Goal: Information Seeking & Learning: Learn about a topic

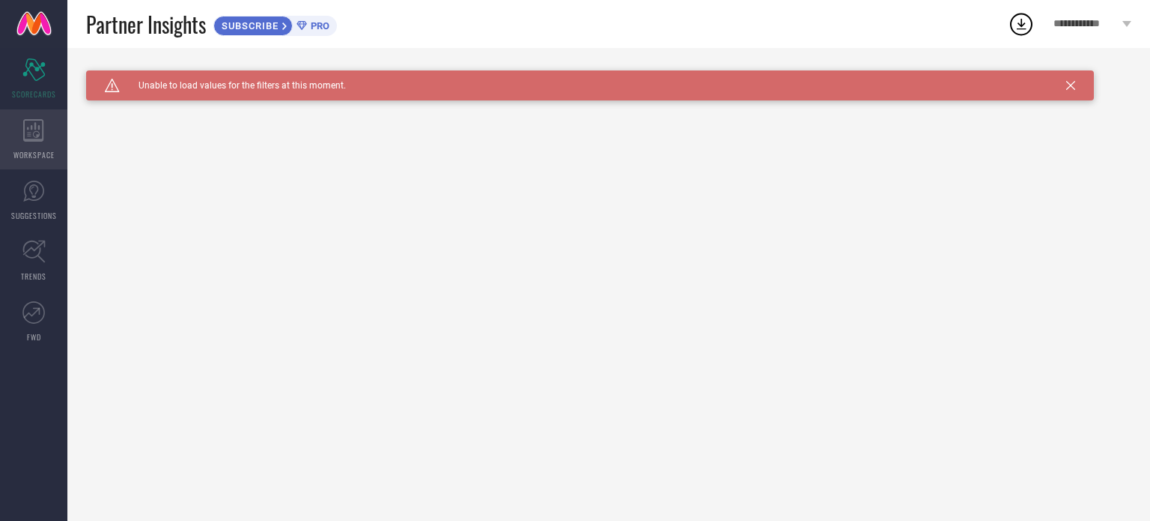
click at [30, 134] on icon at bounding box center [33, 130] width 20 height 22
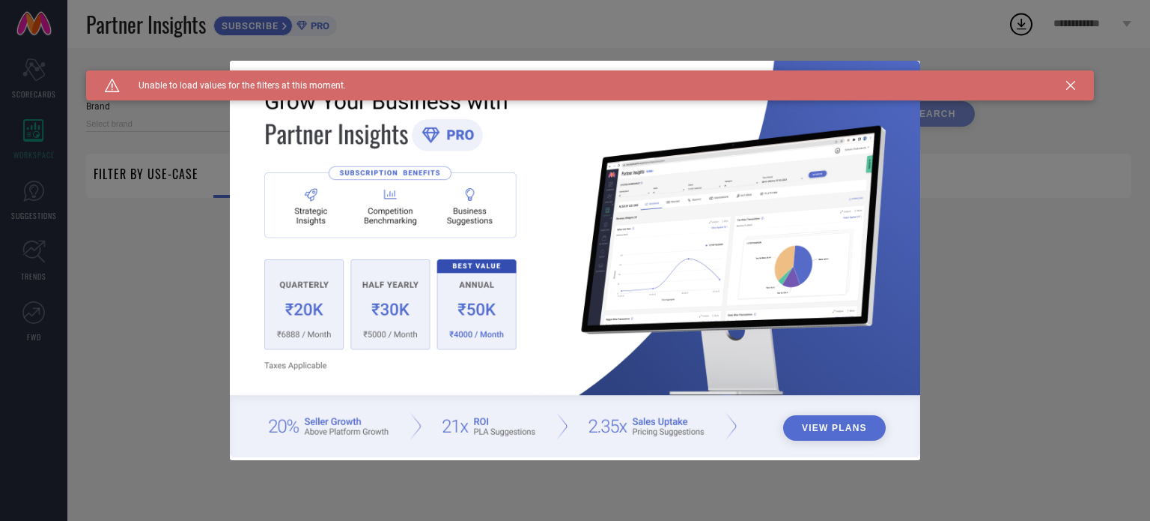
type input "1 STOP FASHION"
type input "All"
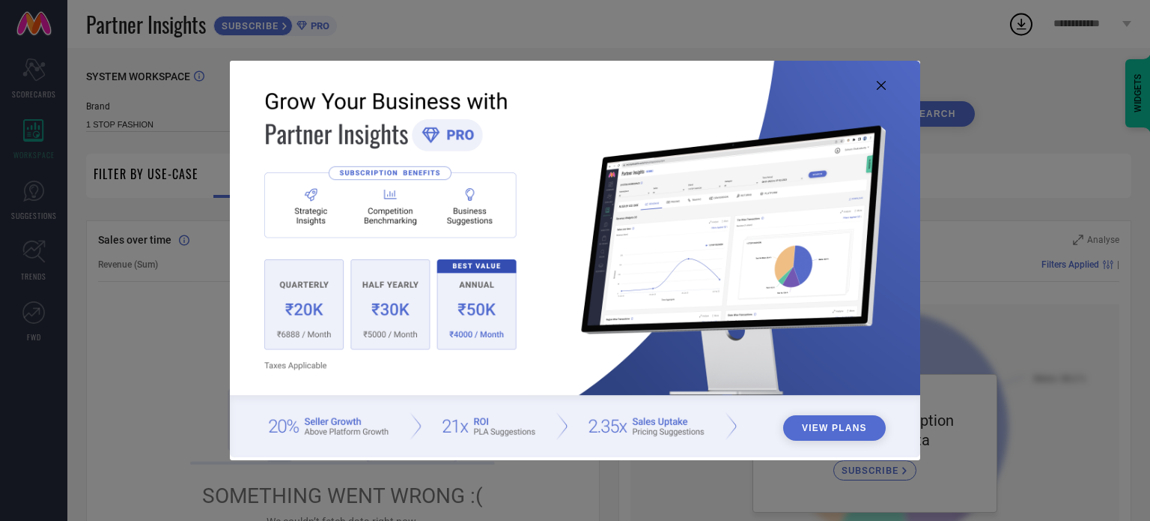
click at [880, 88] on icon at bounding box center [881, 85] width 9 height 9
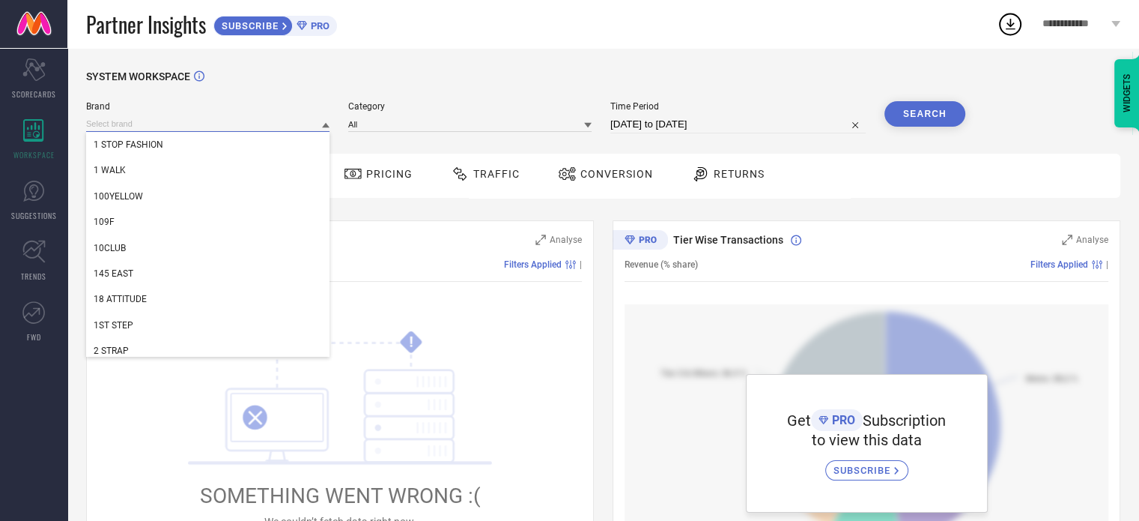
click at [278, 122] on input at bounding box center [207, 124] width 243 height 16
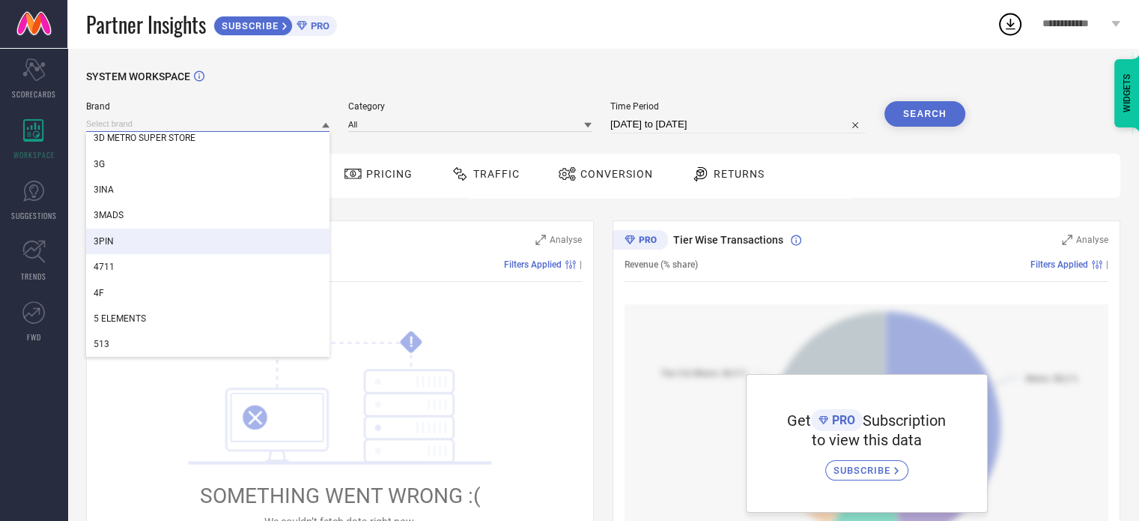
scroll to position [524, 0]
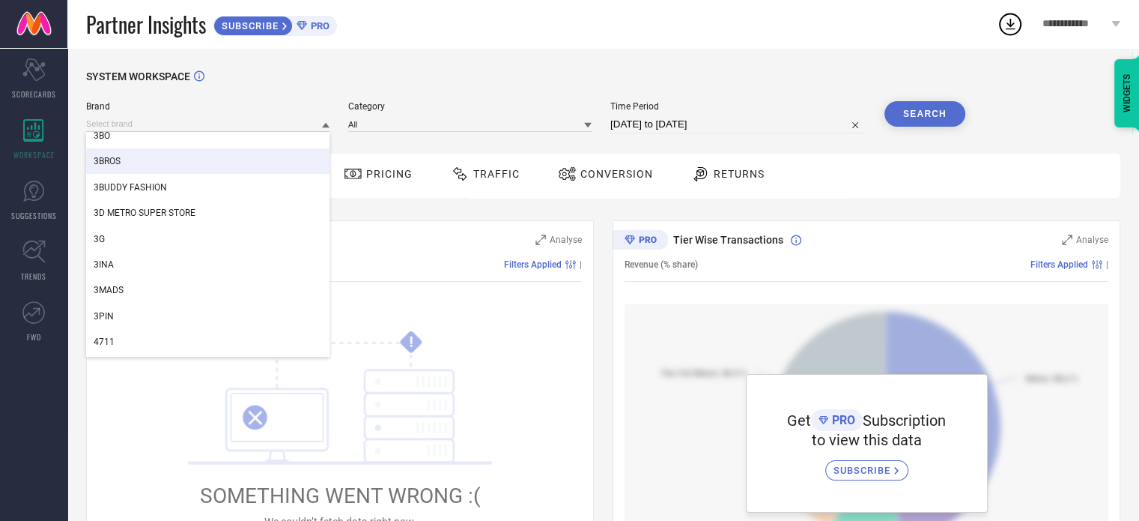
click at [160, 166] on div "3BROS" at bounding box center [207, 160] width 243 height 25
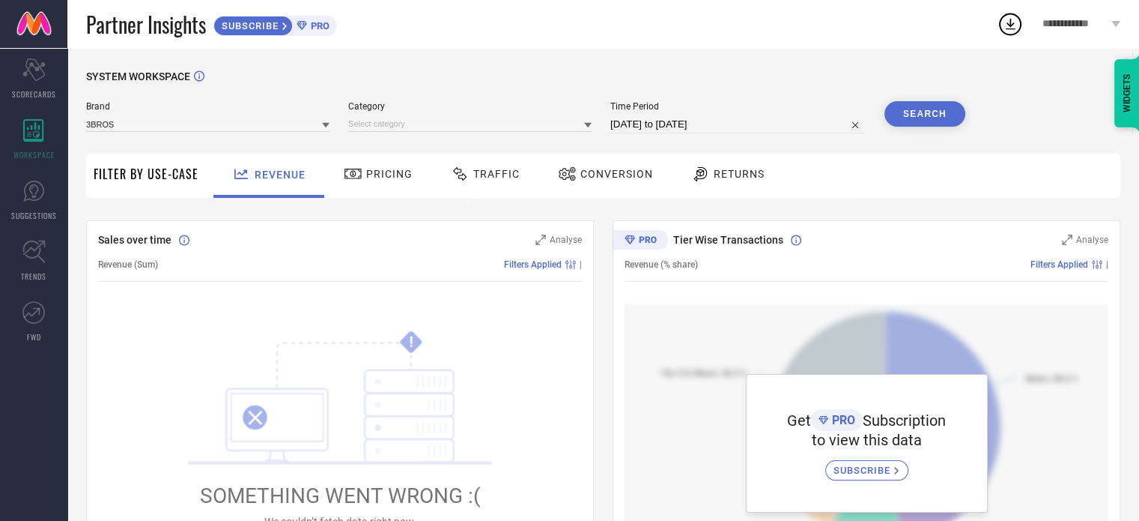
click at [497, 116] on div at bounding box center [469, 124] width 243 height 16
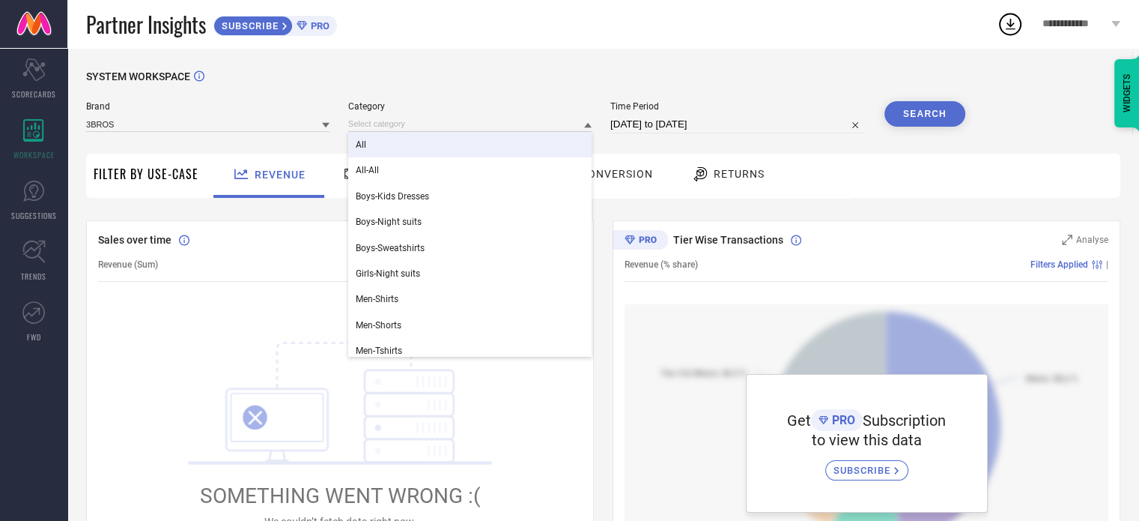
click at [413, 145] on div "All" at bounding box center [469, 144] width 243 height 25
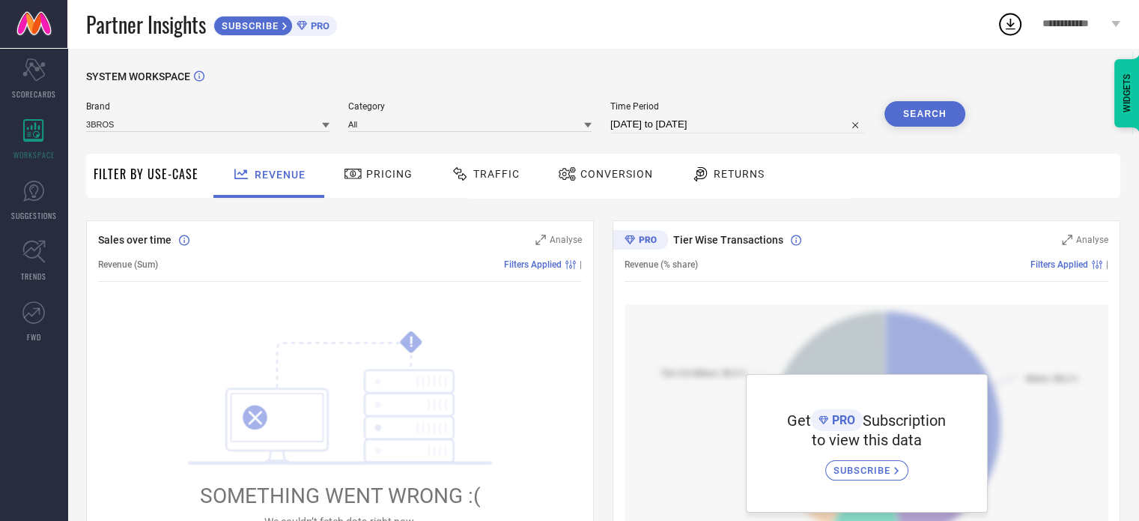
click at [936, 113] on button "Search" at bounding box center [924, 113] width 81 height 25
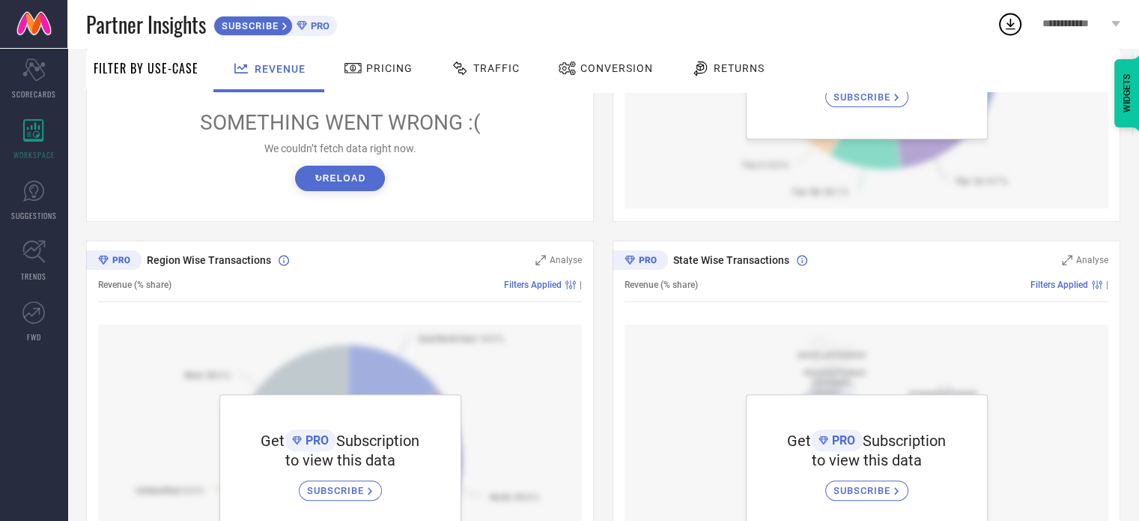
scroll to position [374, 0]
click at [482, 56] on div "Traffic" at bounding box center [485, 67] width 76 height 25
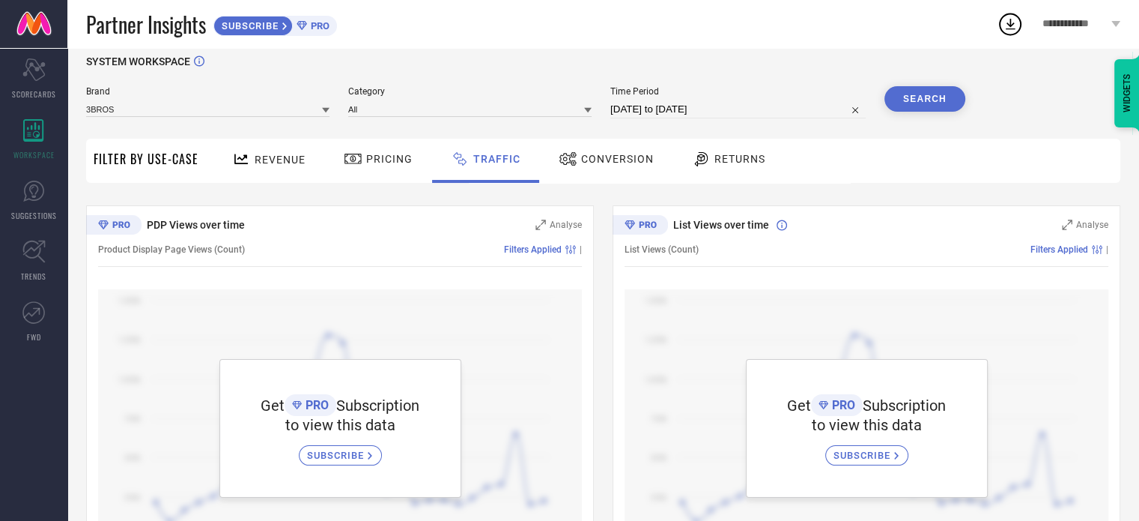
scroll to position [0, 0]
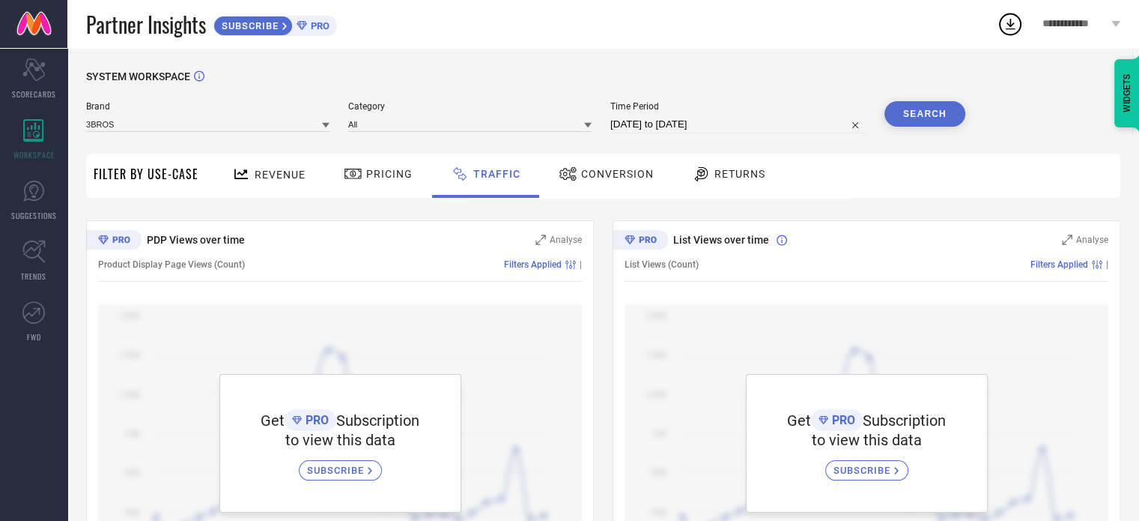
click at [380, 180] on div "Pricing" at bounding box center [378, 173] width 76 height 25
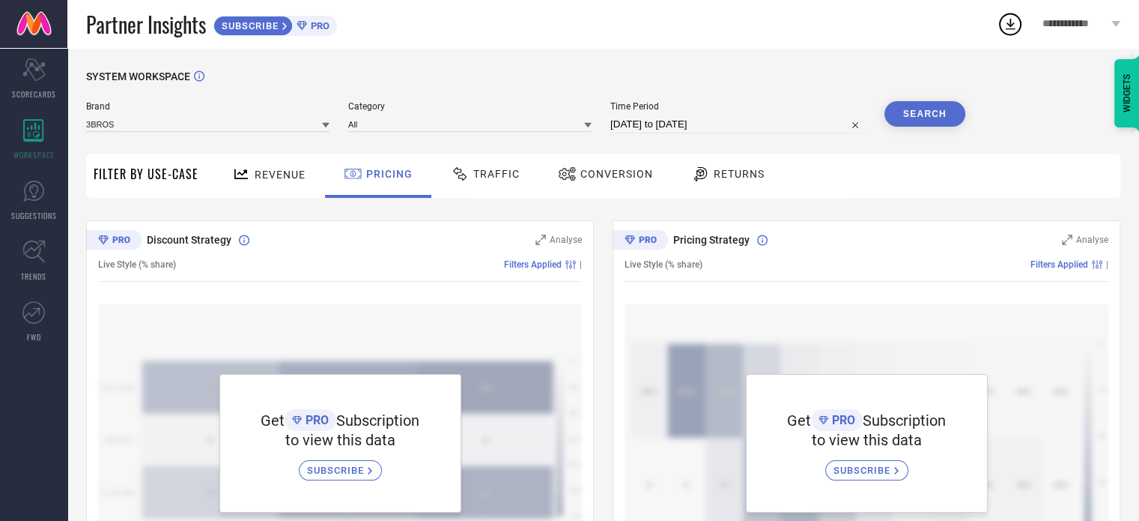
click at [734, 172] on span "Returns" at bounding box center [739, 174] width 51 height 12
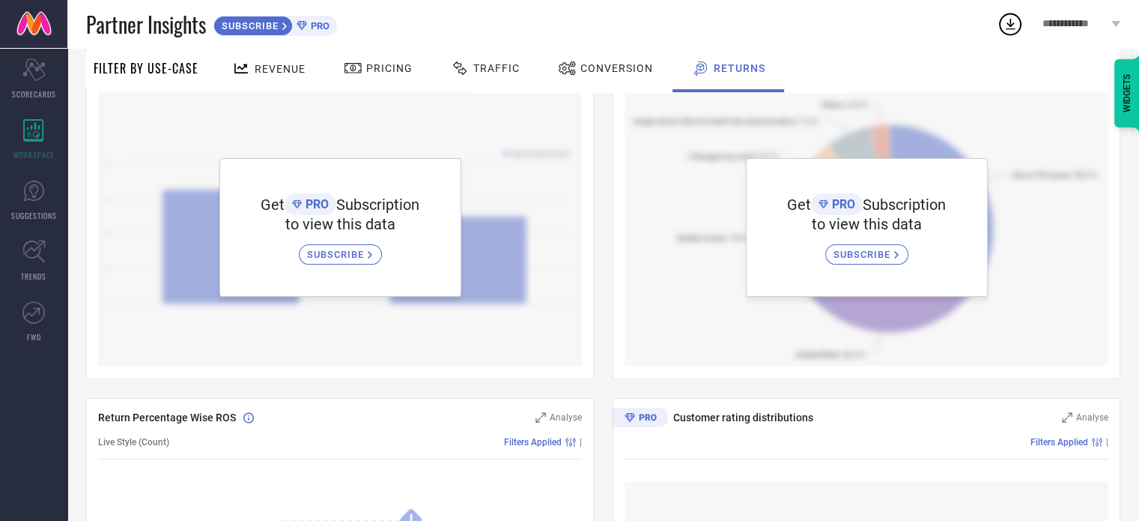
scroll to position [225, 0]
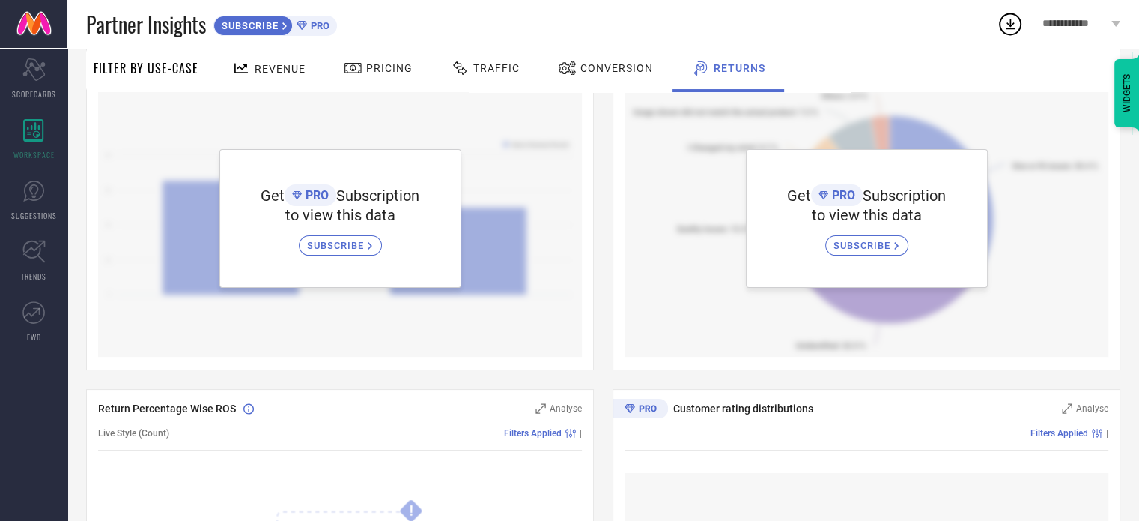
click at [315, 251] on span "SUBSCRIBE" at bounding box center [337, 245] width 61 height 11
click at [37, 145] on div "WORKSPACE" at bounding box center [33, 139] width 67 height 60
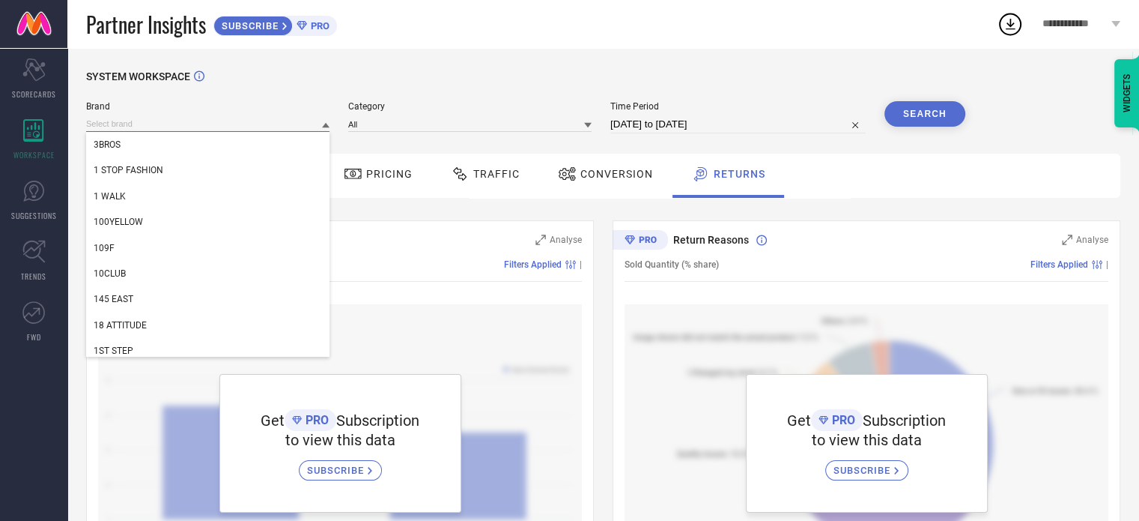
click at [192, 128] on input at bounding box center [207, 124] width 243 height 16
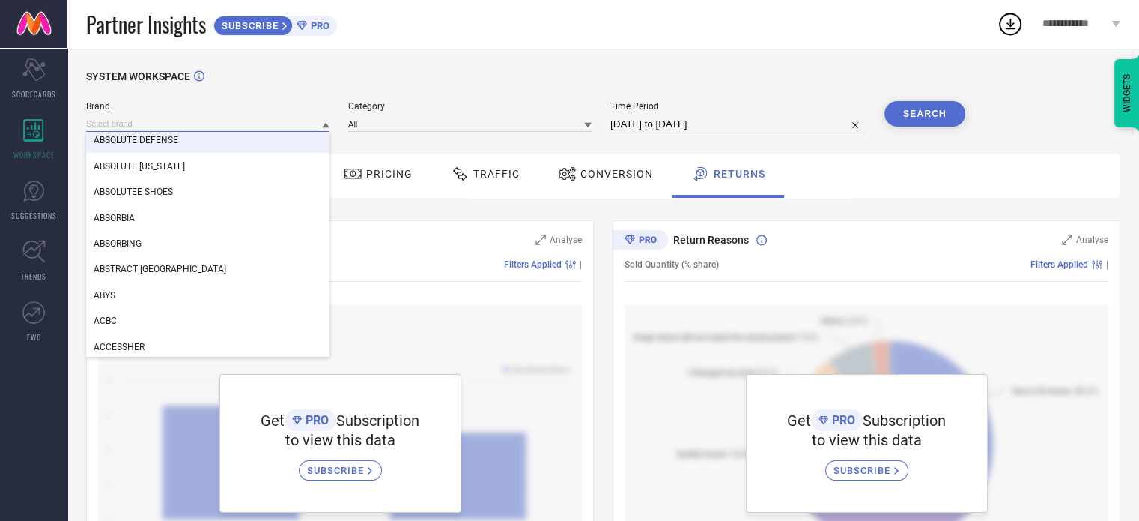
click at [213, 122] on input at bounding box center [207, 124] width 243 height 16
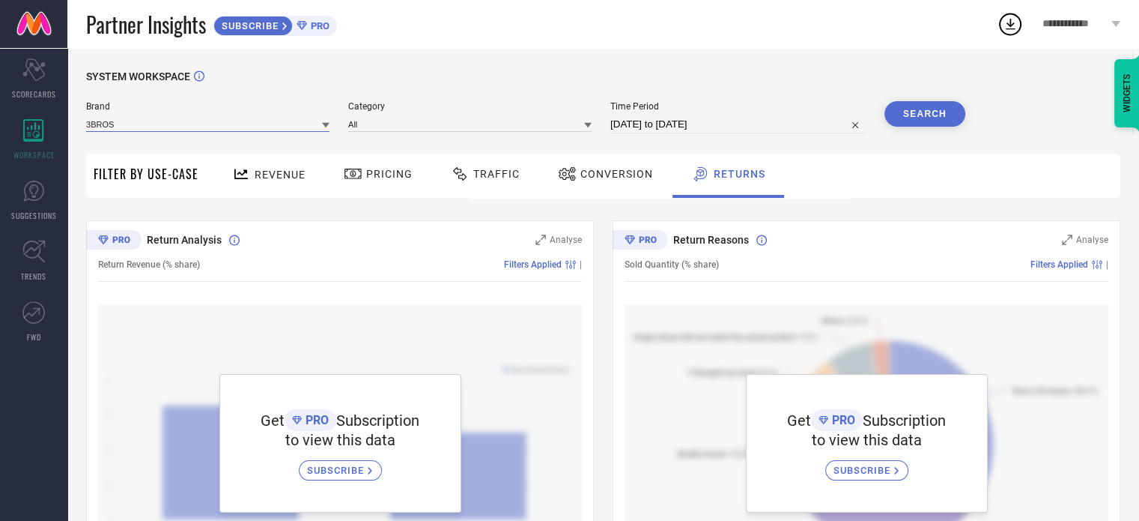
click at [213, 122] on input at bounding box center [207, 124] width 243 height 16
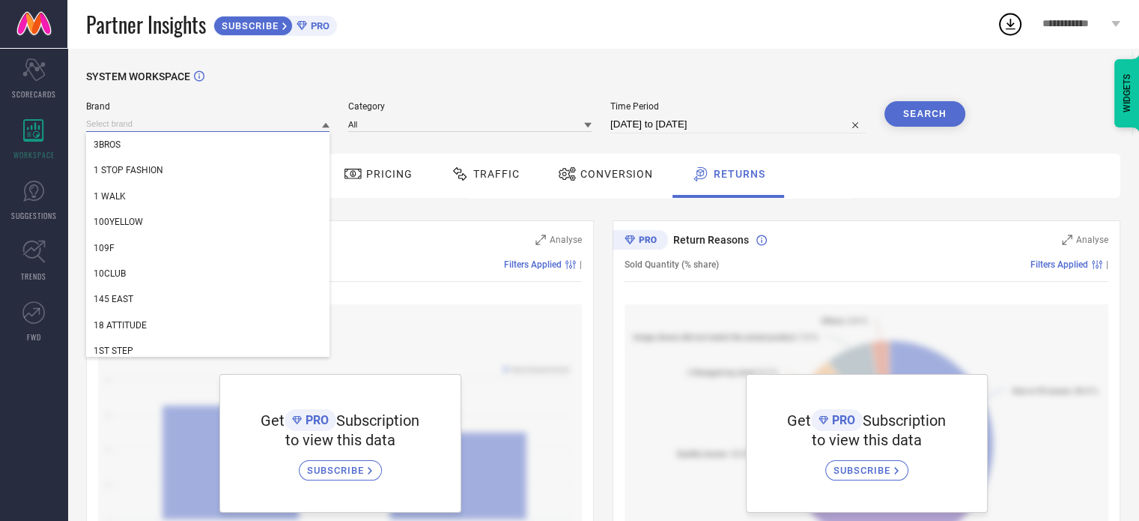
click at [213, 122] on input at bounding box center [207, 124] width 243 height 16
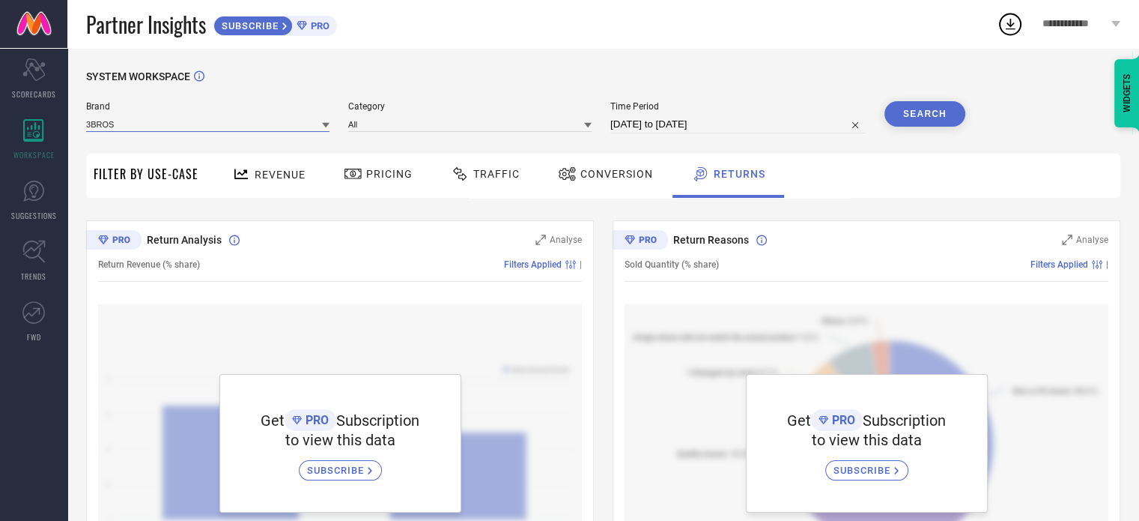
click at [213, 122] on input at bounding box center [207, 124] width 243 height 16
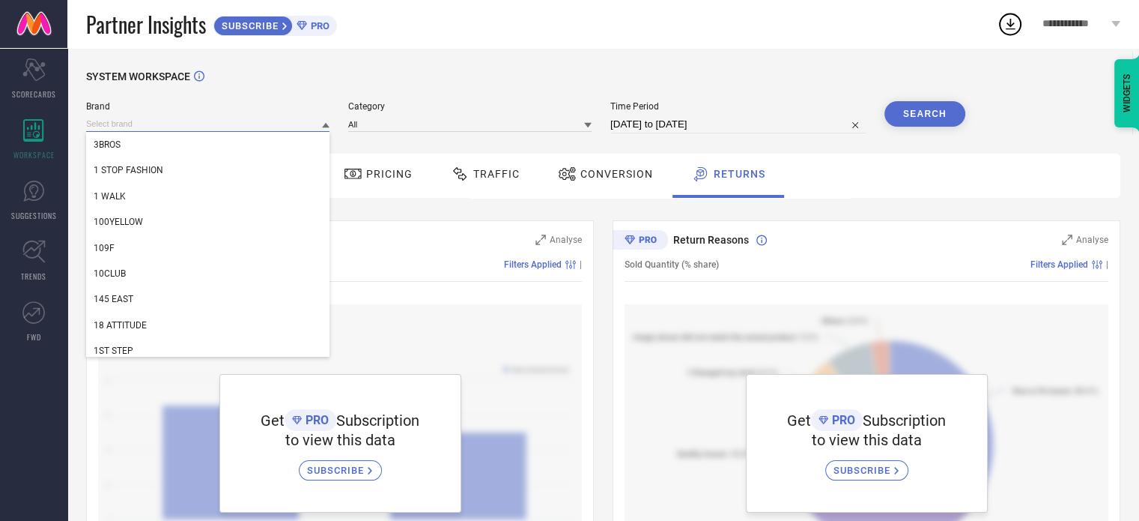
type input "H"
type input "D"
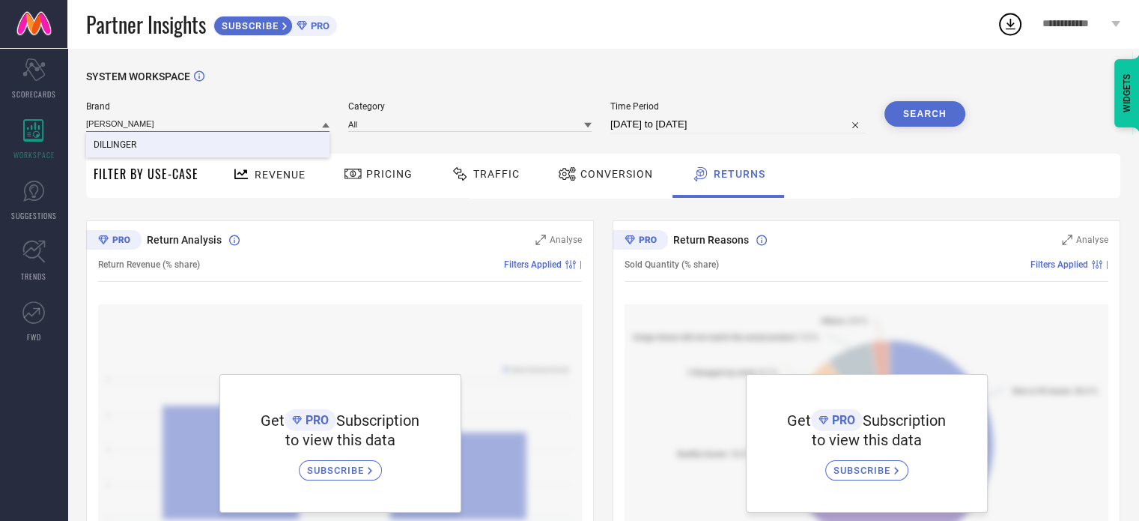
type input "[PERSON_NAME]"
click at [186, 143] on div "DILLINGER" at bounding box center [207, 144] width 243 height 25
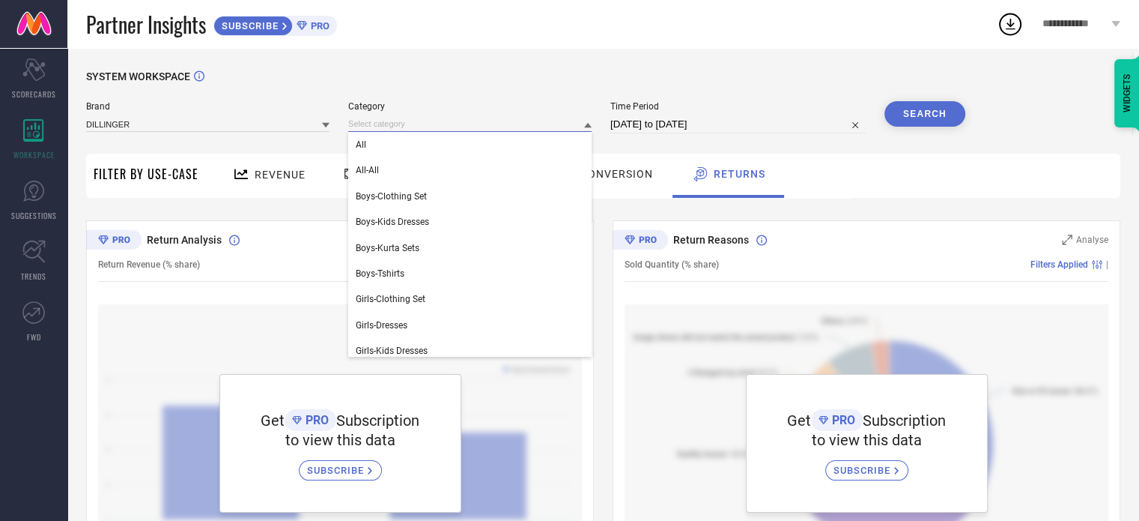
click at [401, 123] on input at bounding box center [469, 124] width 243 height 16
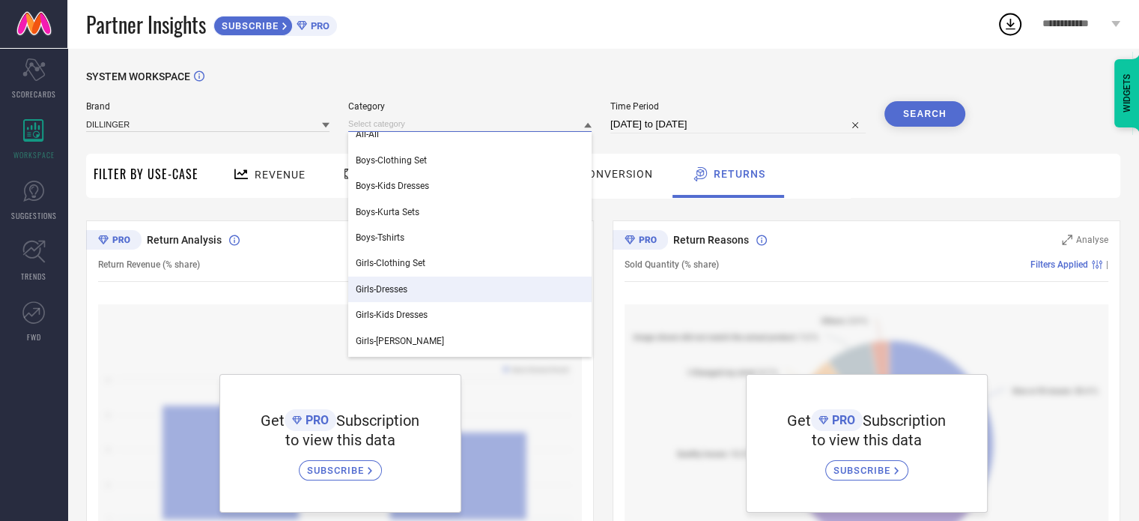
scroll to position [0, 0]
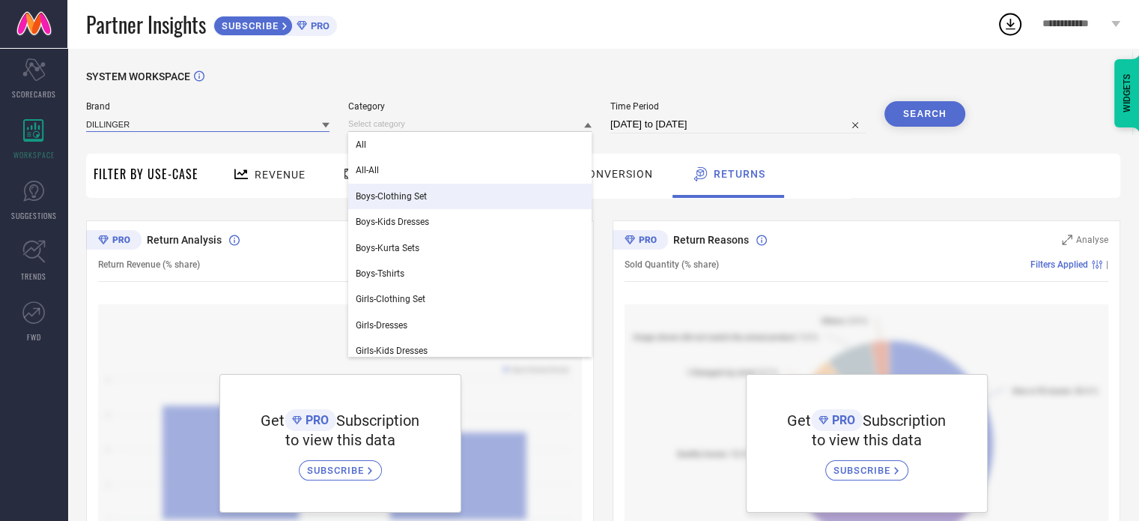
click at [182, 124] on input at bounding box center [207, 124] width 243 height 16
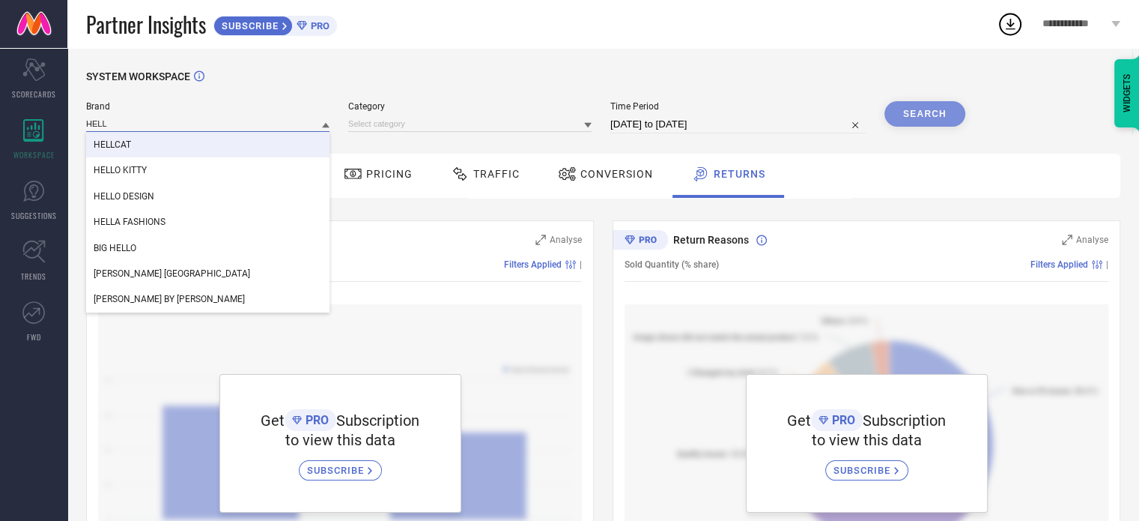
type input "HELL"
click at [144, 148] on div "HELLCAT" at bounding box center [207, 144] width 243 height 25
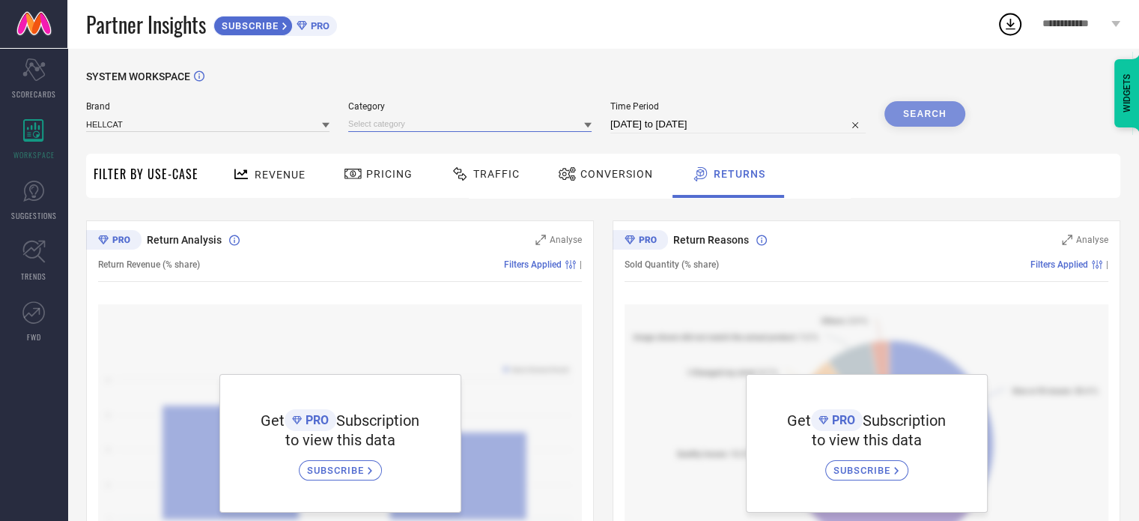
click at [431, 122] on input at bounding box center [469, 124] width 243 height 16
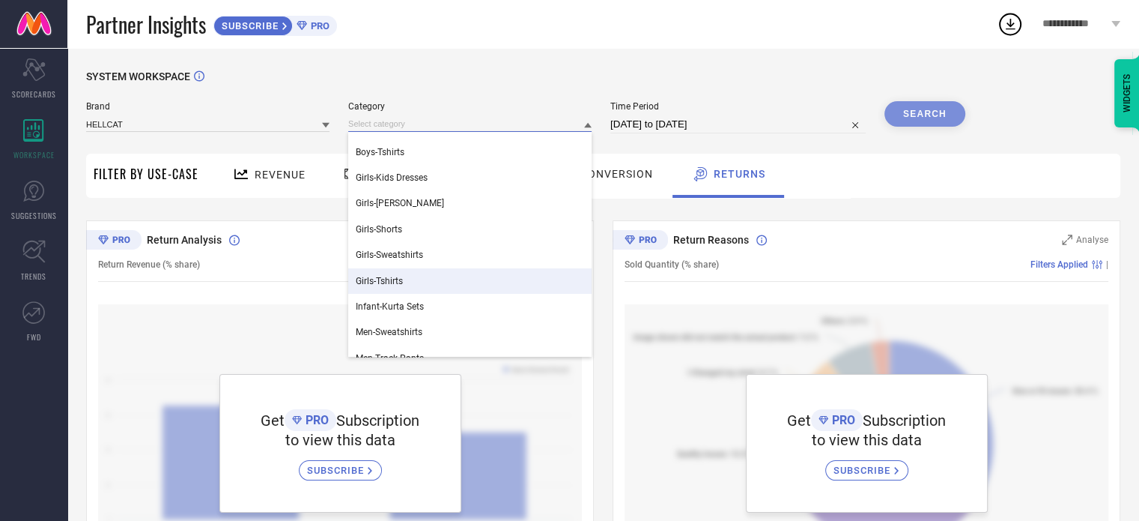
scroll to position [368, 0]
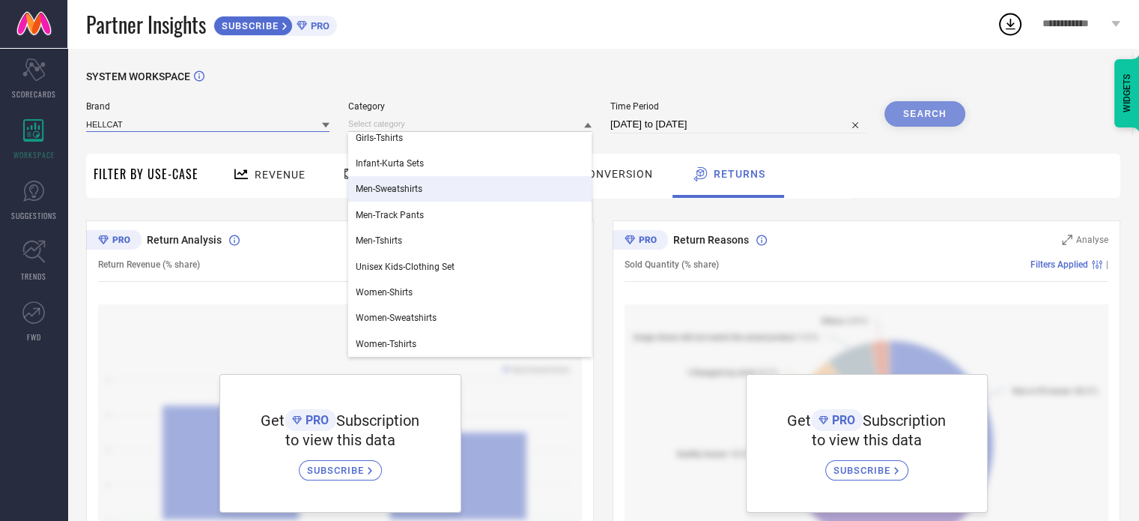
click at [191, 124] on input at bounding box center [207, 124] width 243 height 16
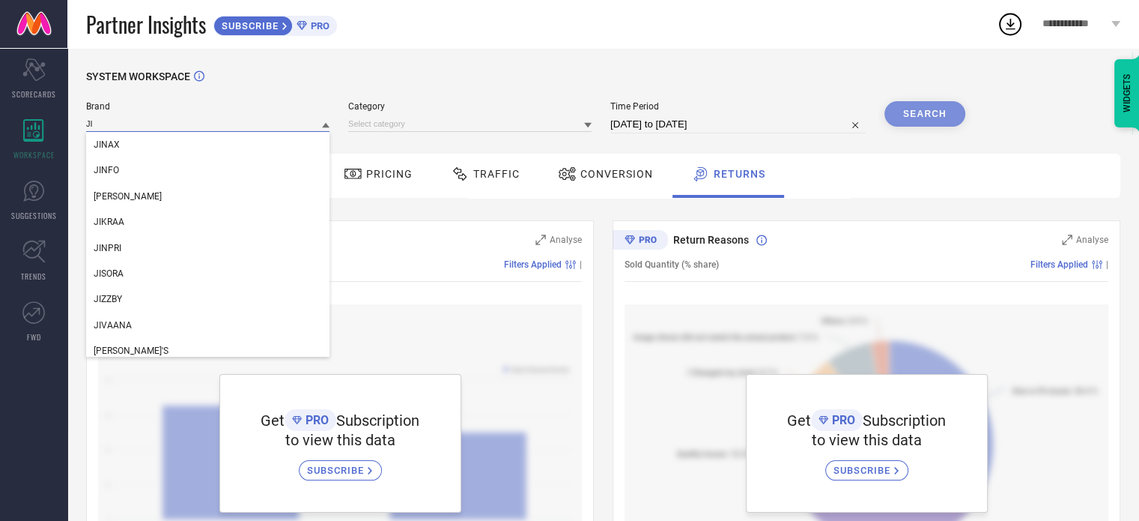
type input "J"
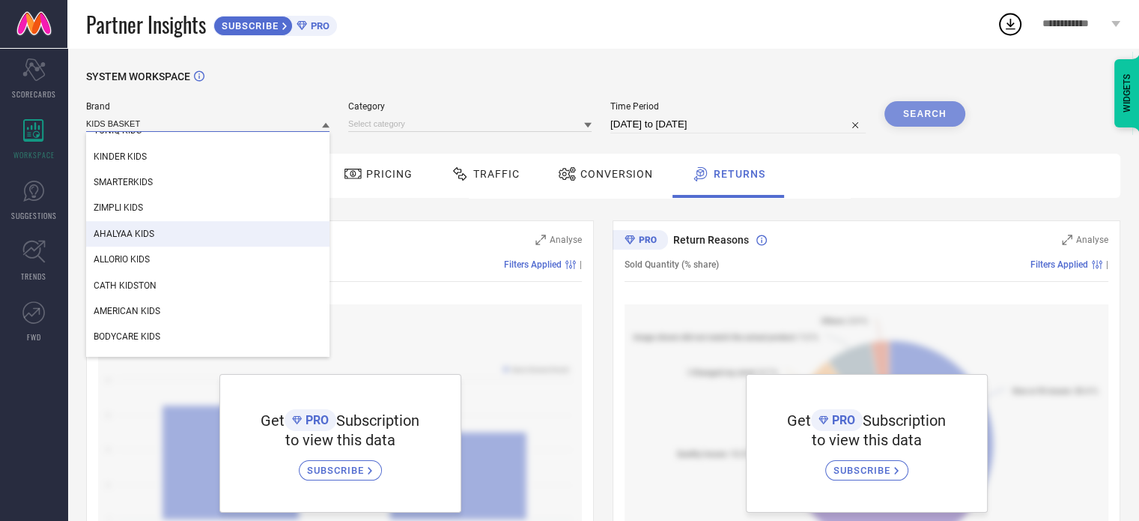
scroll to position [824, 0]
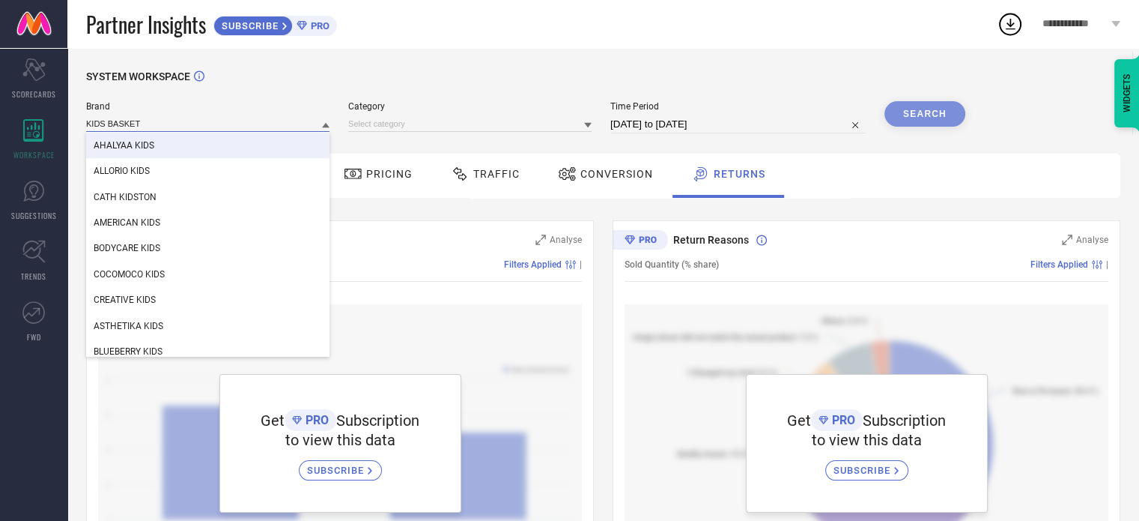
type input "KIDS BASKET"
click at [269, 74] on div "SYSTEM WORKSPACE" at bounding box center [603, 85] width 1034 height 31
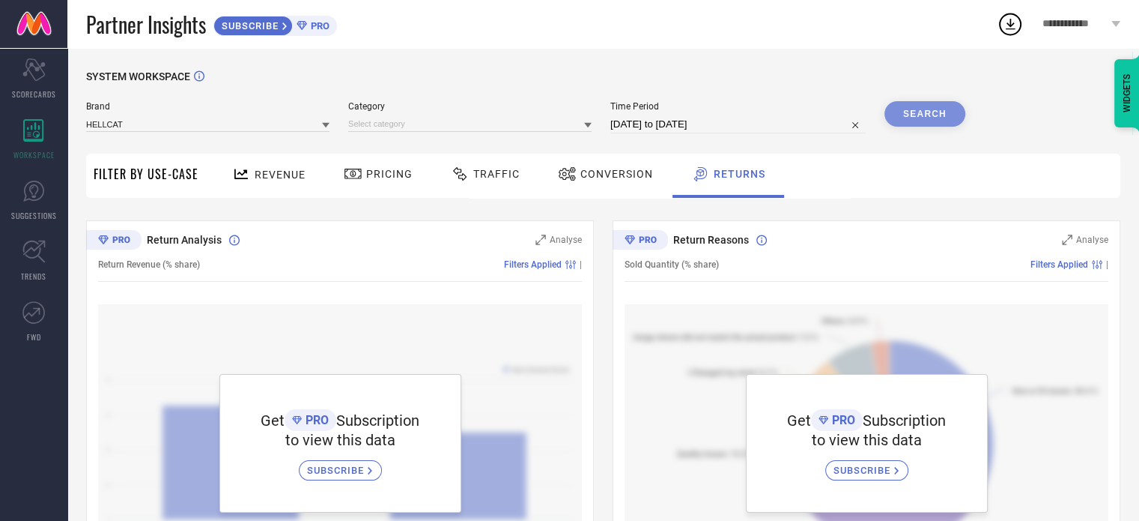
click at [315, 26] on span "PRO" at bounding box center [318, 25] width 22 height 11
click at [404, 125] on input at bounding box center [469, 124] width 243 height 16
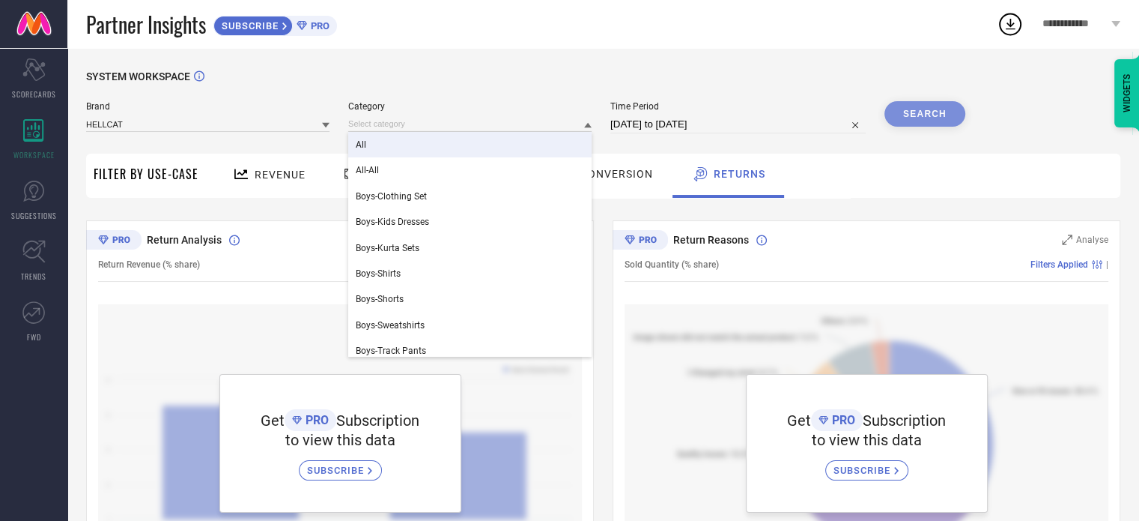
click at [398, 155] on div "All" at bounding box center [469, 144] width 243 height 25
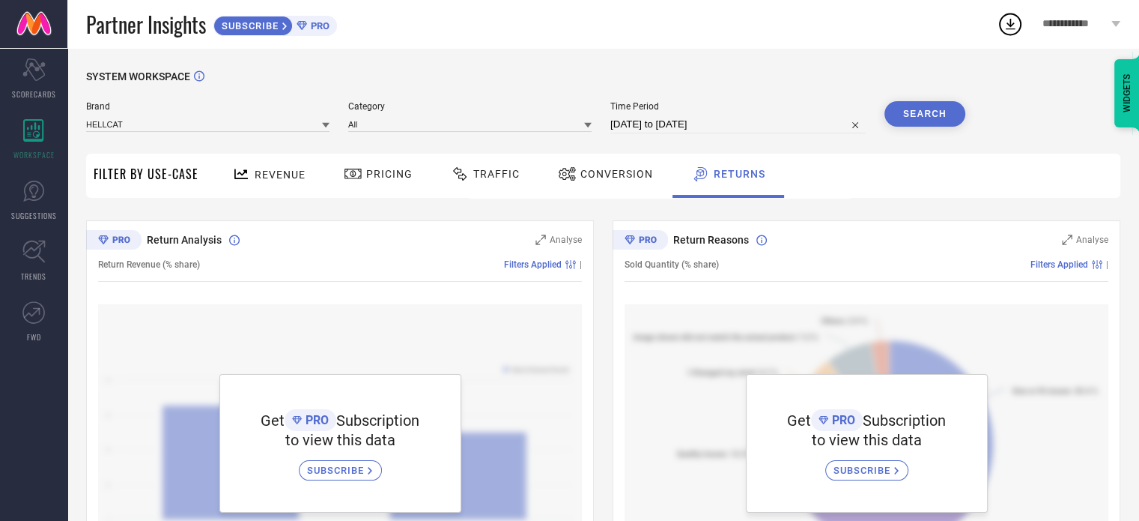
click at [270, 177] on span "Revenue" at bounding box center [280, 175] width 51 height 12
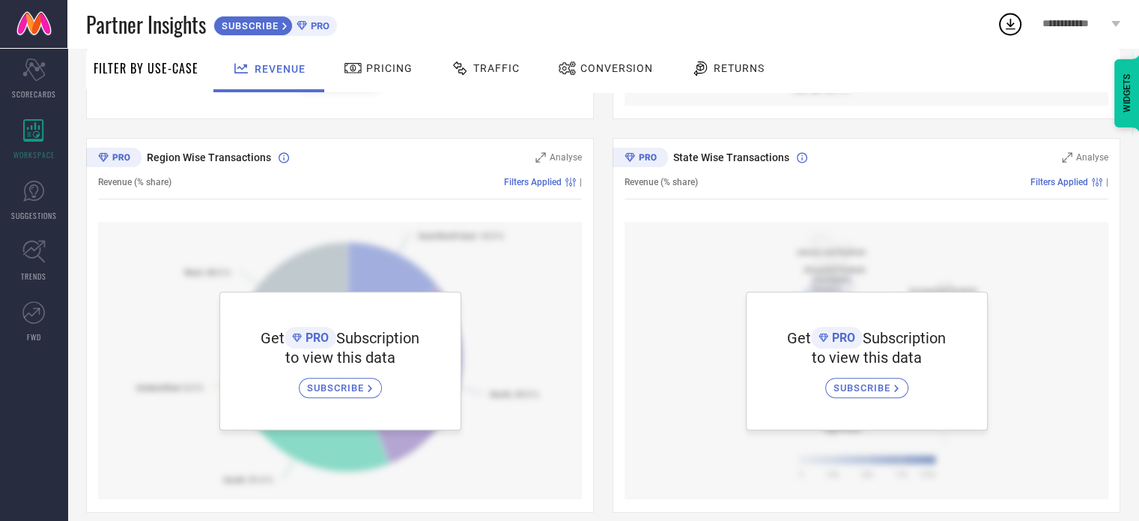
scroll to position [490, 0]
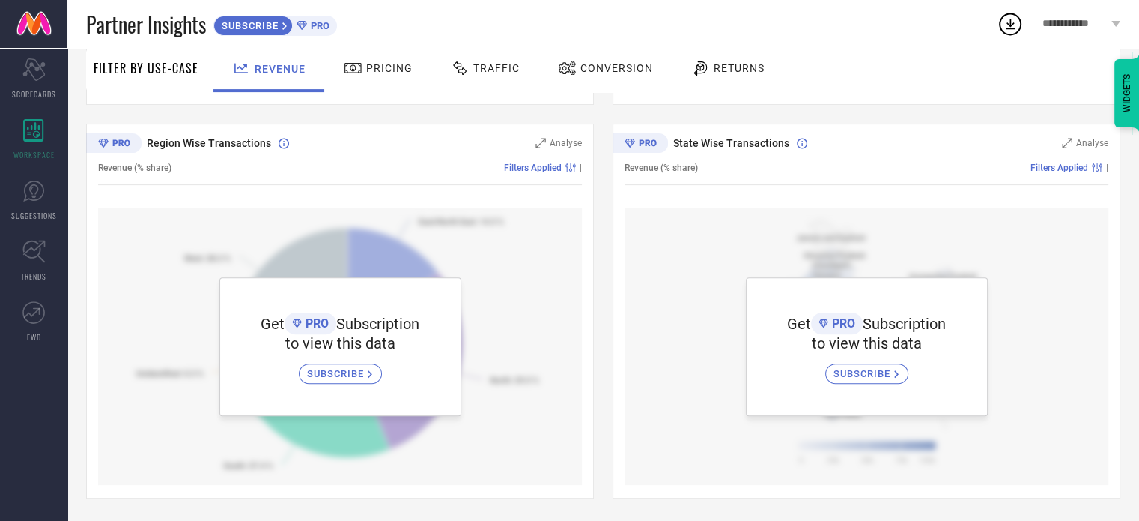
click at [1109, 23] on div "**********" at bounding box center [1081, 24] width 115 height 48
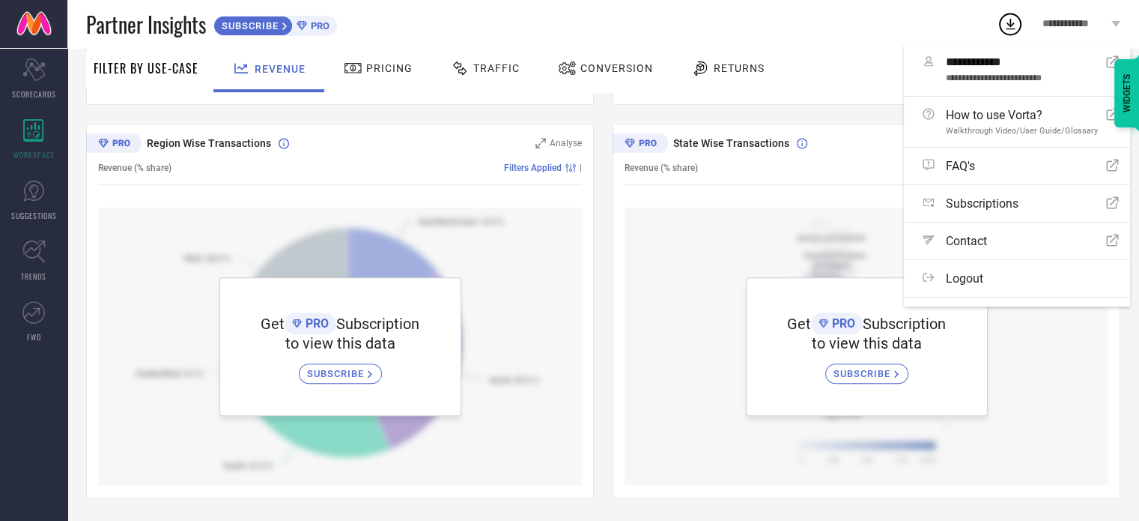
click at [847, 49] on div "Revenue Pricing Traffic Conversion Returns" at bounding box center [663, 70] width 914 height 44
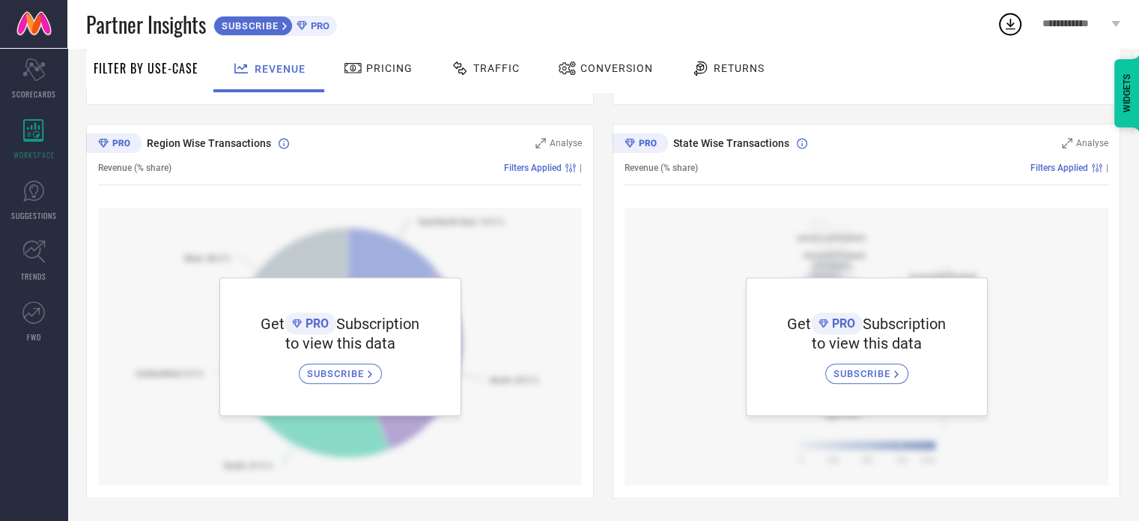
click at [372, 61] on div "Pricing" at bounding box center [378, 67] width 76 height 25
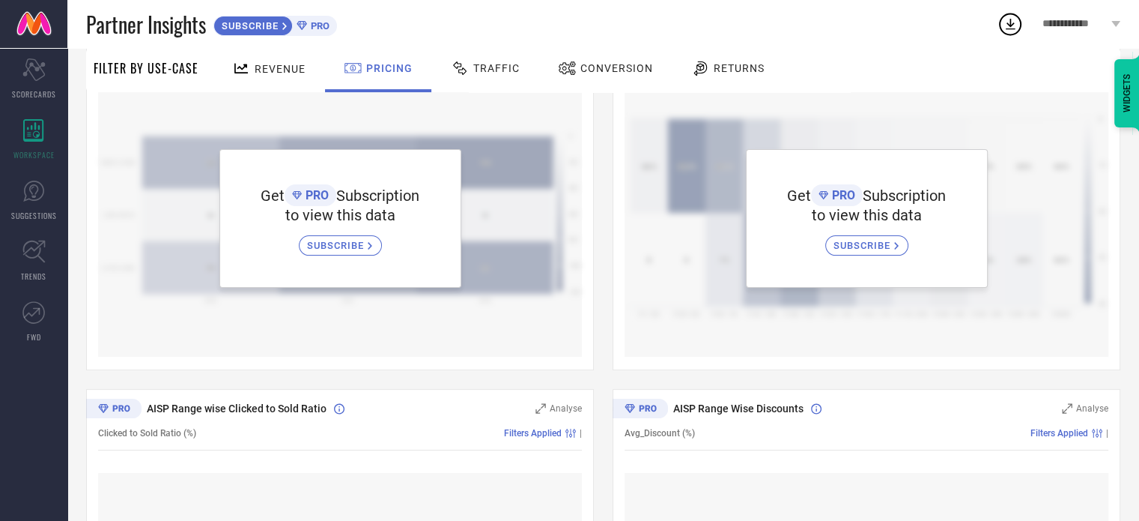
scroll to position [449, 0]
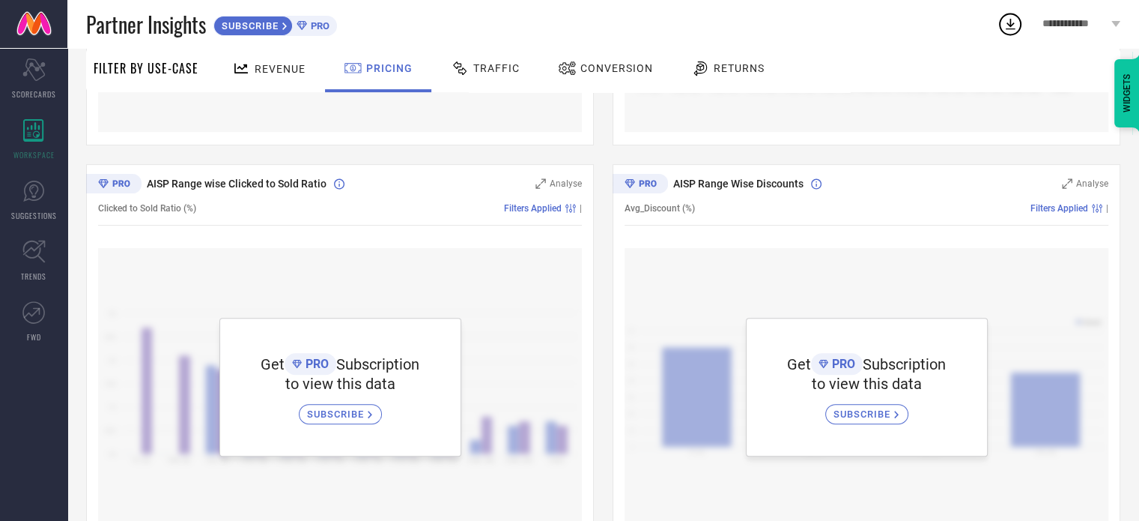
click at [495, 70] on span "Traffic" at bounding box center [496, 68] width 46 height 12
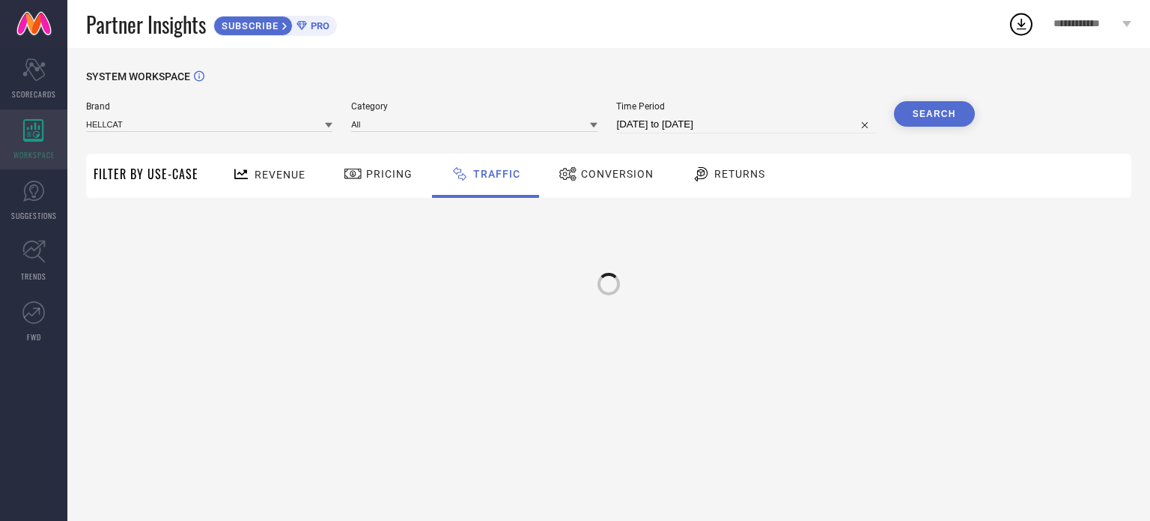
click at [33, 143] on div "WORKSPACE" at bounding box center [33, 139] width 67 height 60
click at [32, 213] on span "SUGGESTIONS" at bounding box center [34, 215] width 46 height 11
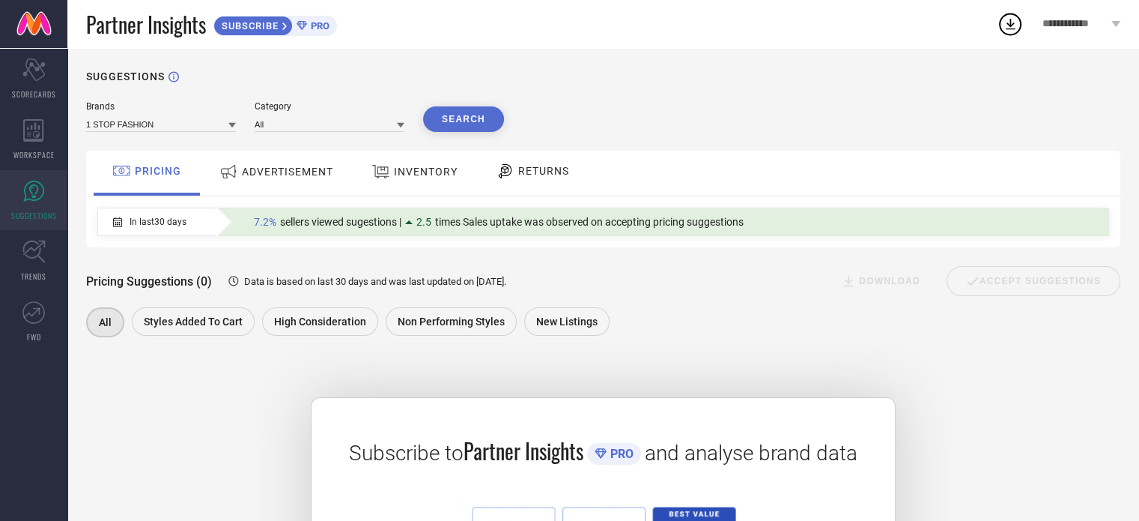
click at [281, 180] on div "ADVERTISEMENT" at bounding box center [276, 171] width 121 height 27
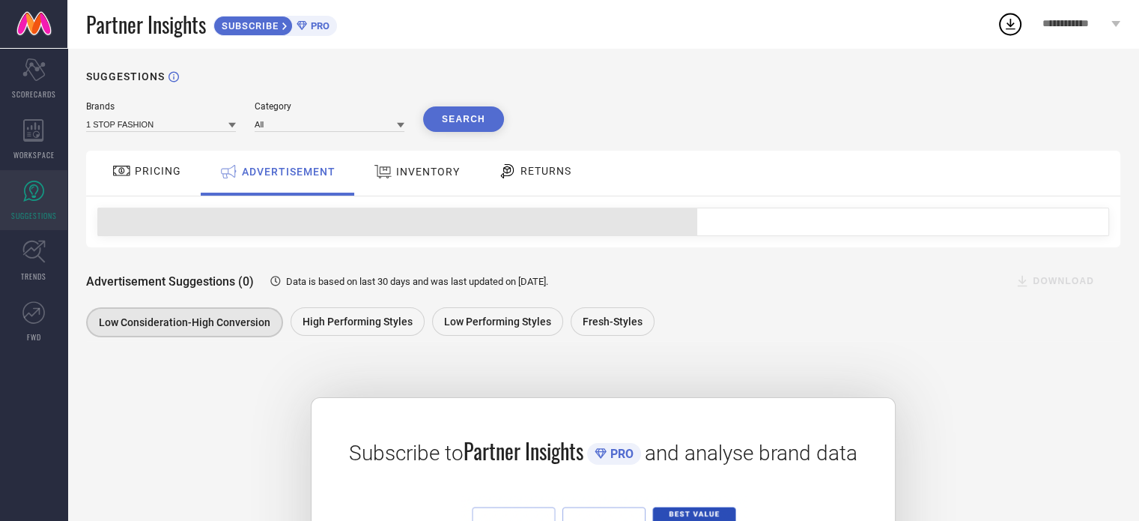
click at [381, 185] on div "INVENTORY" at bounding box center [417, 171] width 94 height 27
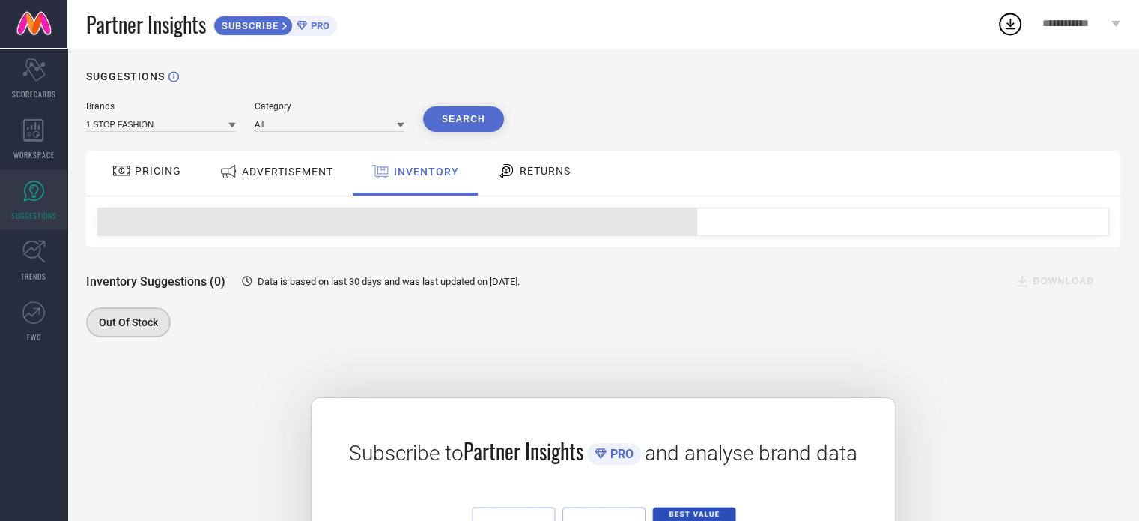
click at [533, 182] on div "RETURNS" at bounding box center [534, 170] width 81 height 25
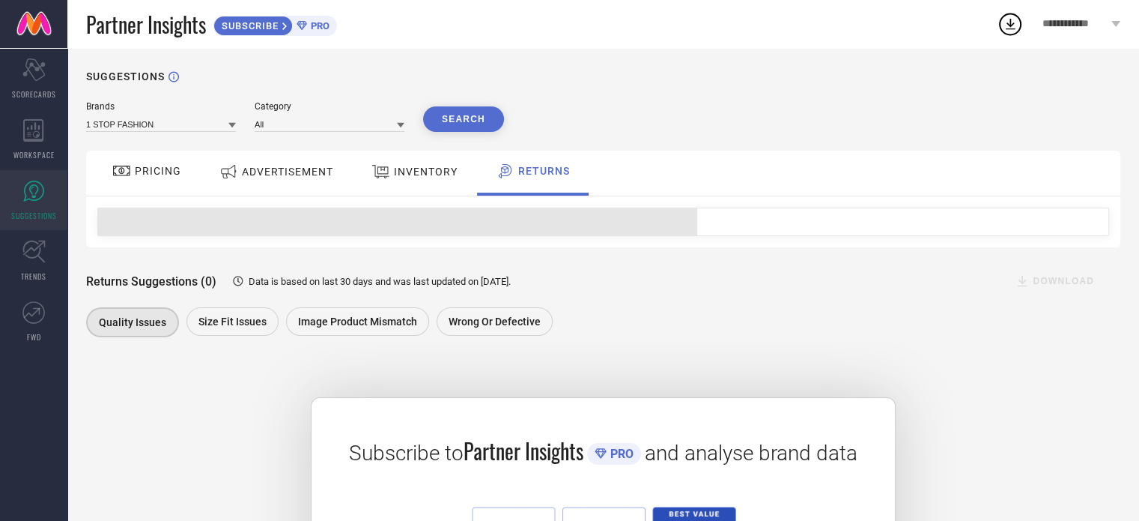
click at [314, 183] on div "ADVERTISEMENT" at bounding box center [276, 171] width 121 height 27
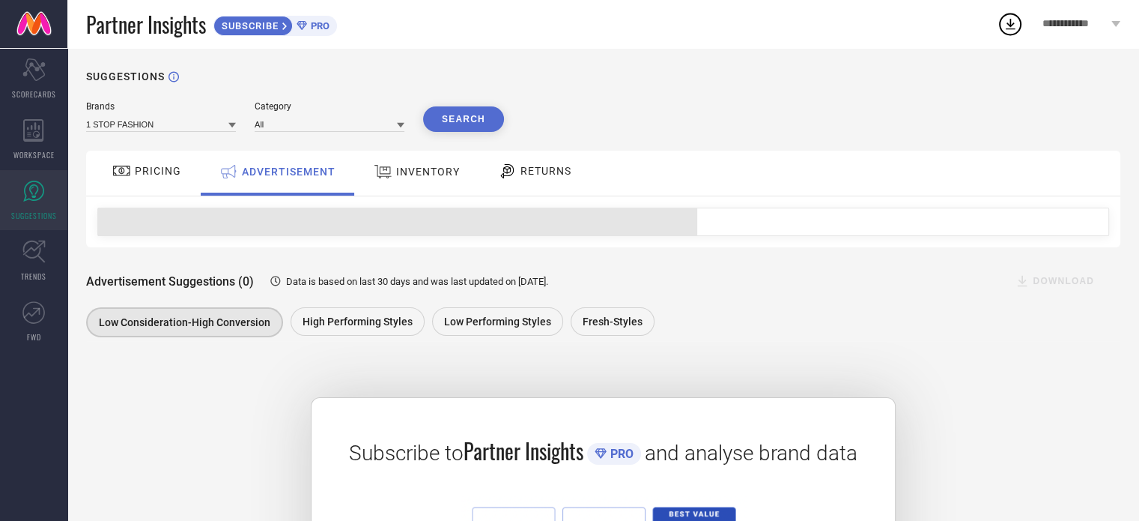
click at [172, 183] on div "PRICING" at bounding box center [147, 170] width 76 height 25
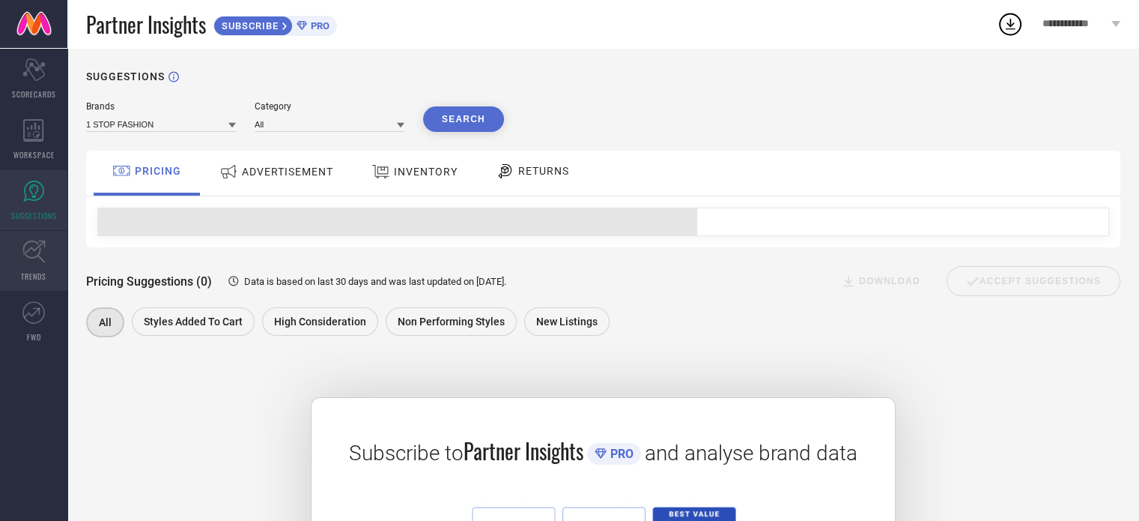
click at [21, 267] on link "TRENDS" at bounding box center [33, 261] width 67 height 60
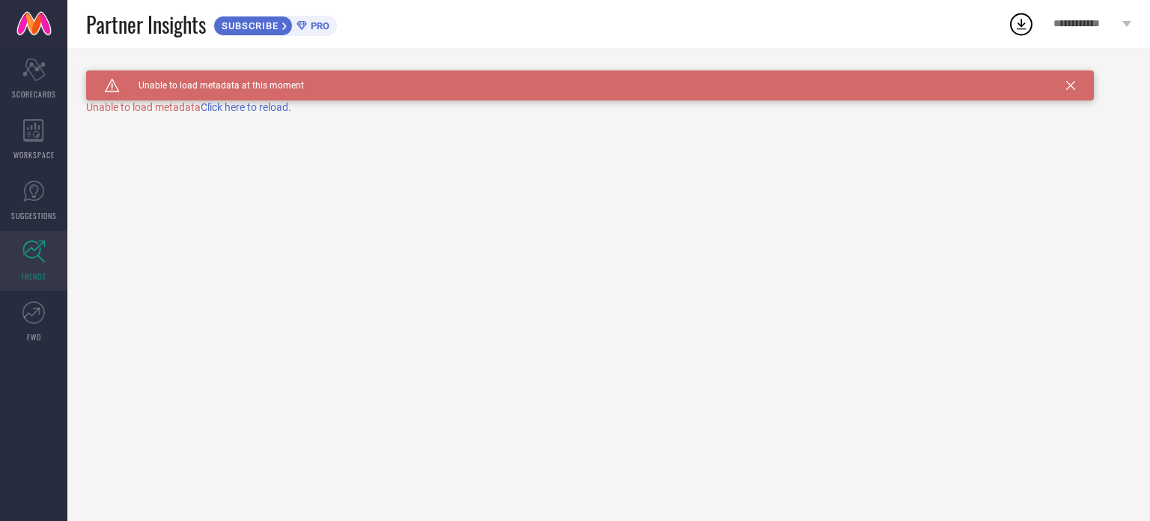
click at [264, 110] on span "Click here to reload." at bounding box center [246, 107] width 91 height 12
click at [45, 313] on link "FWD" at bounding box center [33, 321] width 67 height 60
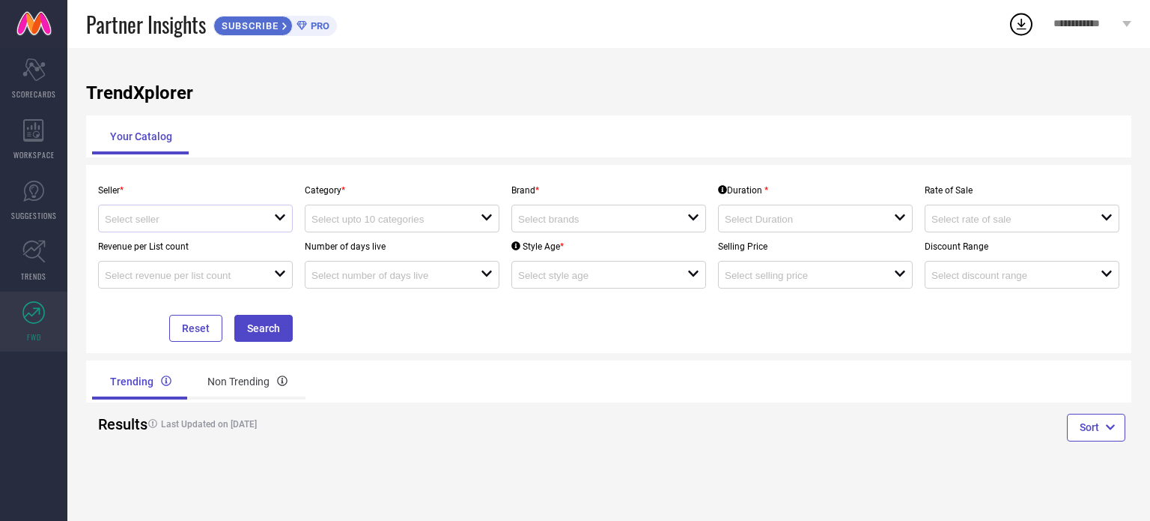
click at [208, 212] on div "open" at bounding box center [195, 218] width 195 height 28
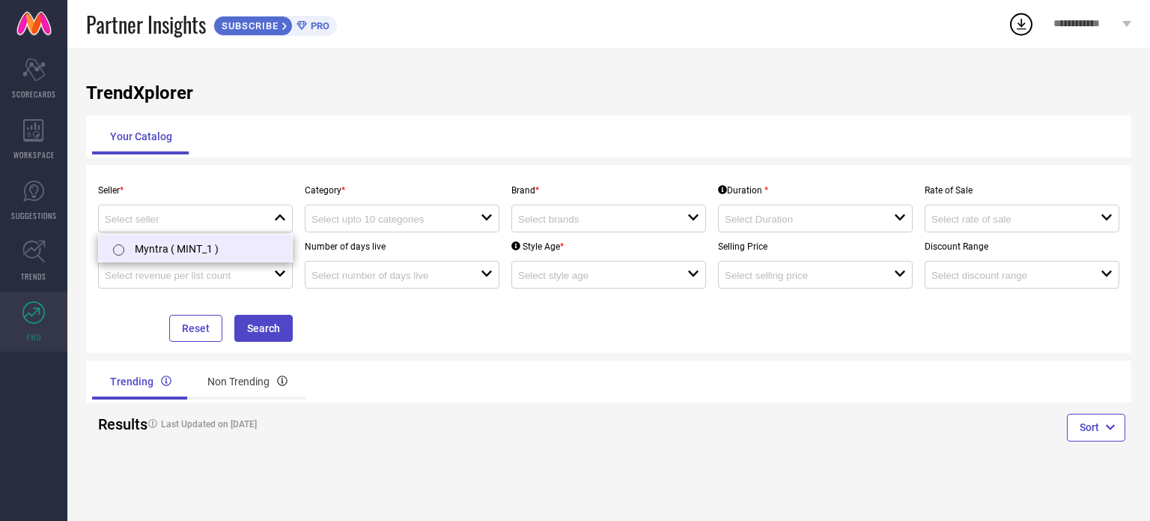
click at [202, 245] on li "Myntra ( MINT_1 )" at bounding box center [195, 247] width 193 height 27
type input "Myntra ( MINT_1 )"
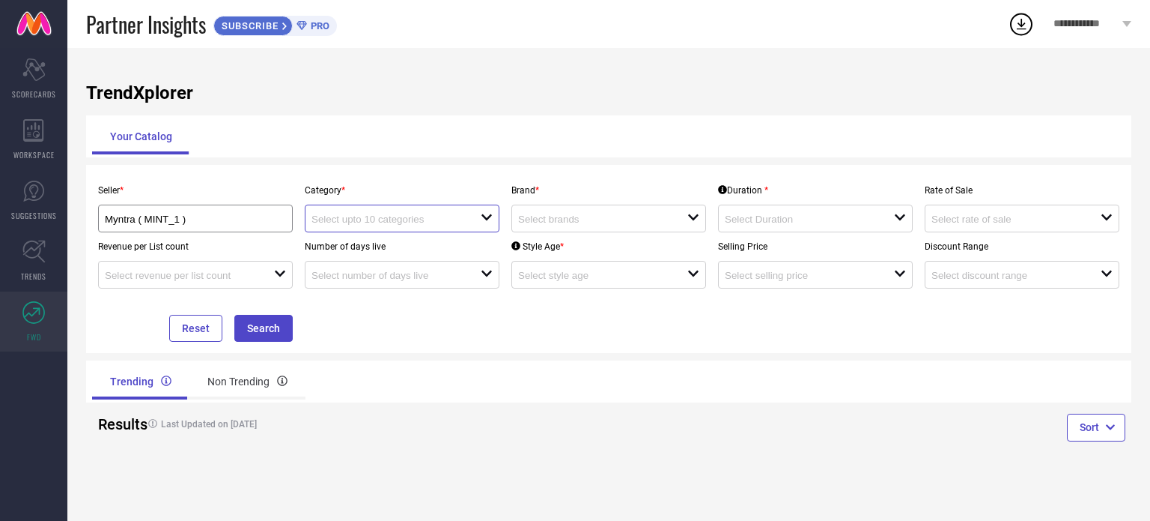
click at [397, 224] on input at bounding box center [388, 218] width 152 height 11
click at [572, 223] on input at bounding box center [594, 218] width 152 height 11
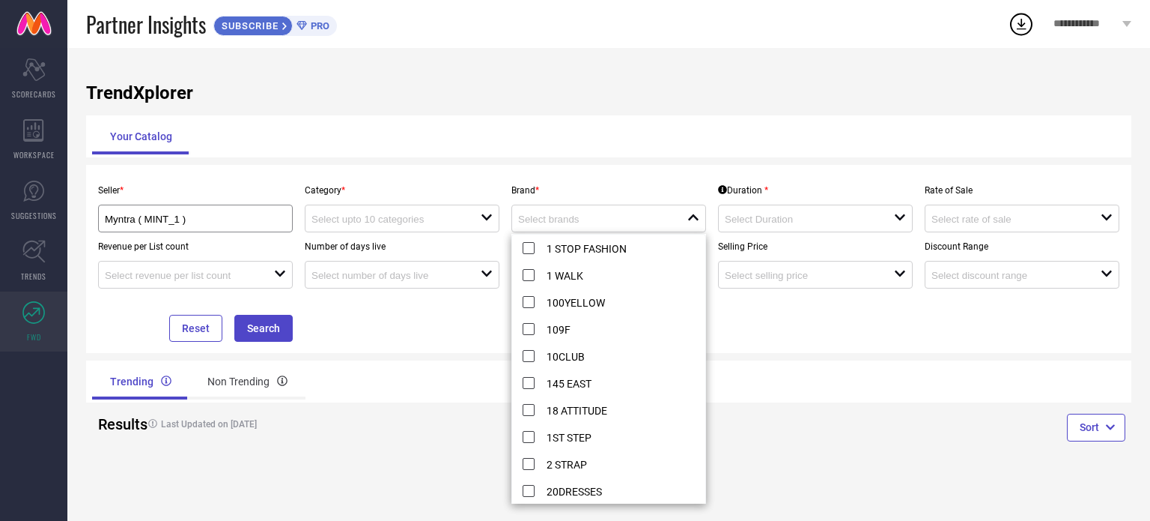
click at [803, 325] on div "Seller * Myntra ( MINT_1 ) Category * open Brand * close Duration * open Rate o…" at bounding box center [609, 259] width 1034 height 166
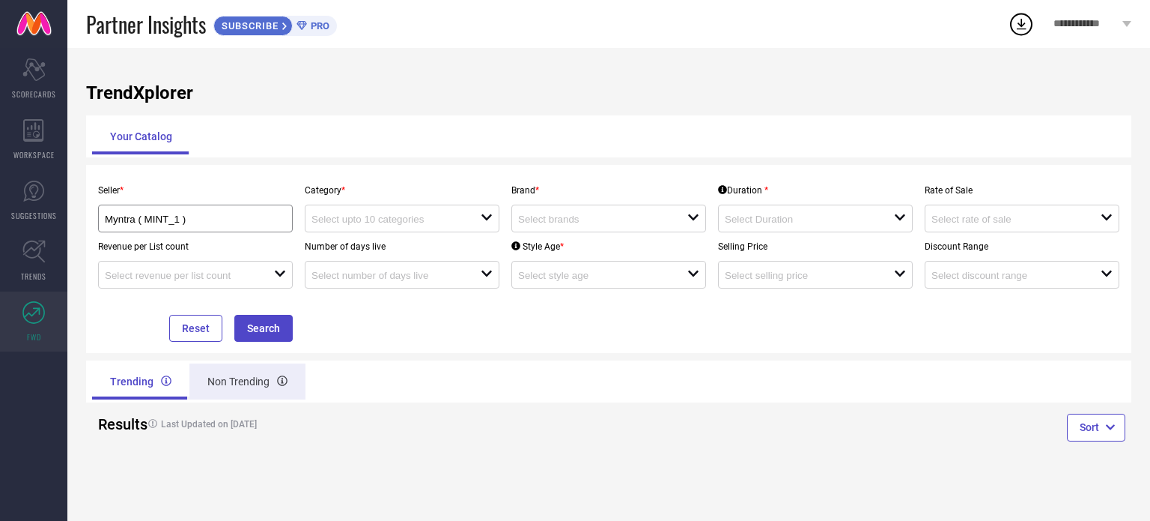
click at [252, 380] on div "Non Trending" at bounding box center [247, 381] width 116 height 36
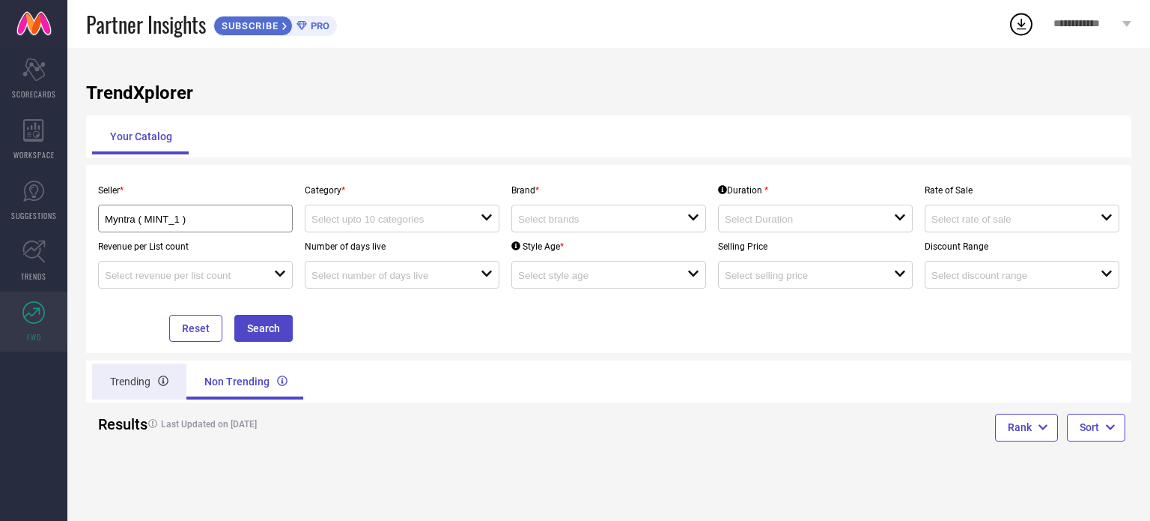
click at [152, 380] on div "Trending" at bounding box center [139, 381] width 94 height 36
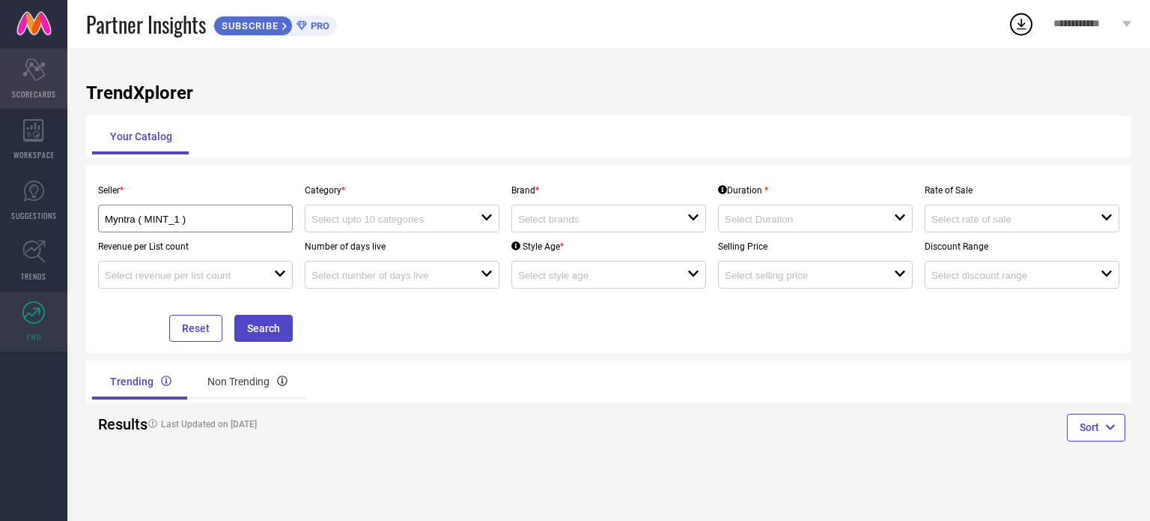
click at [39, 77] on icon "Scorecard" at bounding box center [33, 69] width 23 height 22
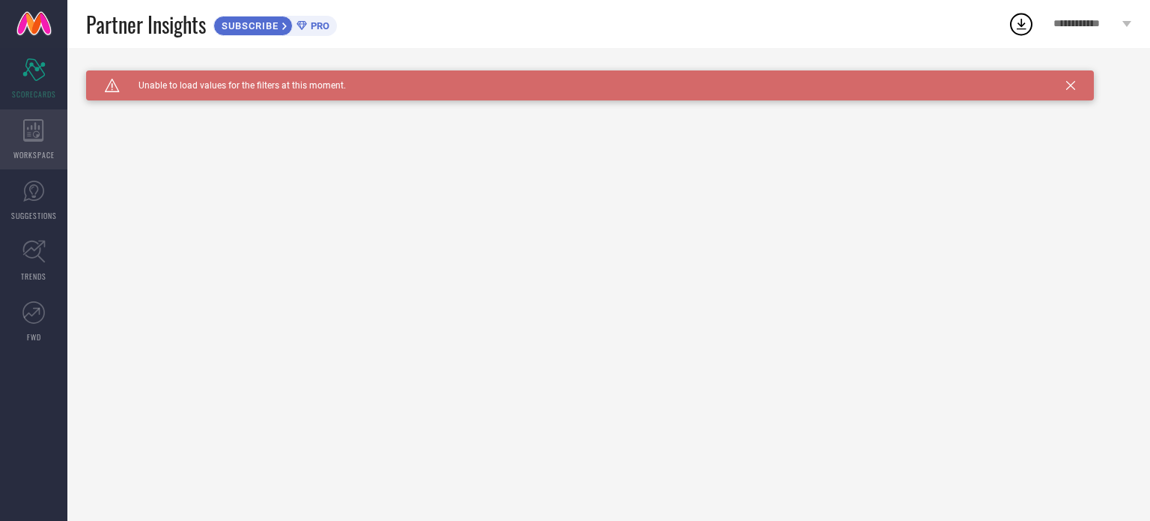
click at [27, 142] on div "WORKSPACE" at bounding box center [33, 139] width 67 height 60
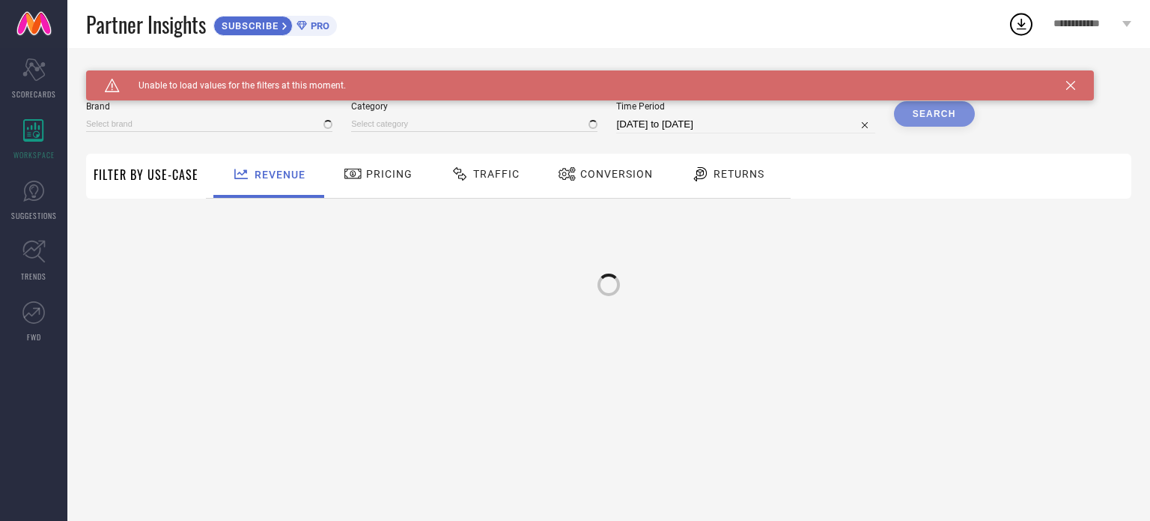
type input "1 STOP FASHION"
type input "All"
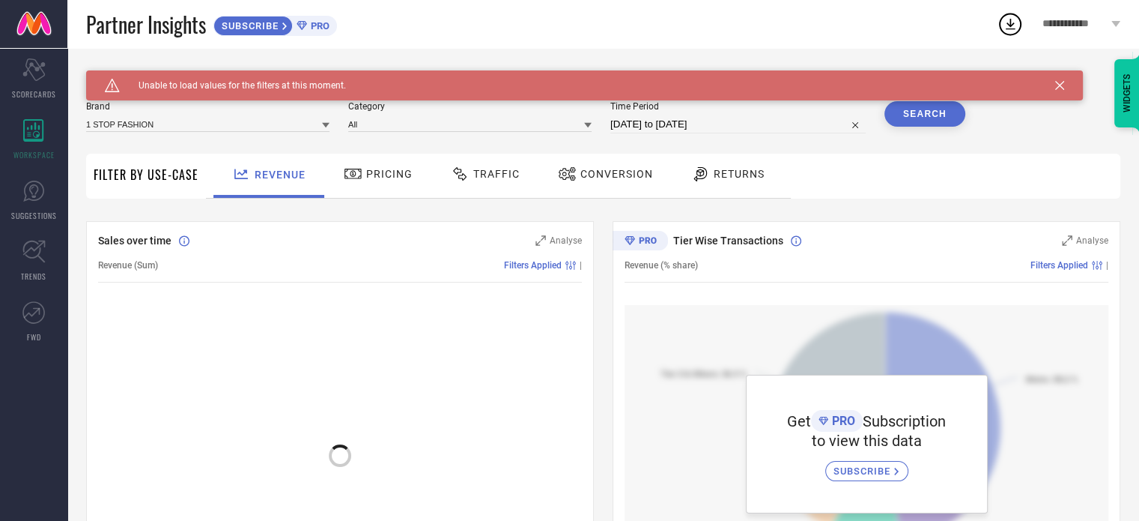
click at [1072, 85] on div "Caution Created with Sketch. Unable to load values for the filters at this mome…" at bounding box center [584, 85] width 997 height 30
